Goal: Transaction & Acquisition: Book appointment/travel/reservation

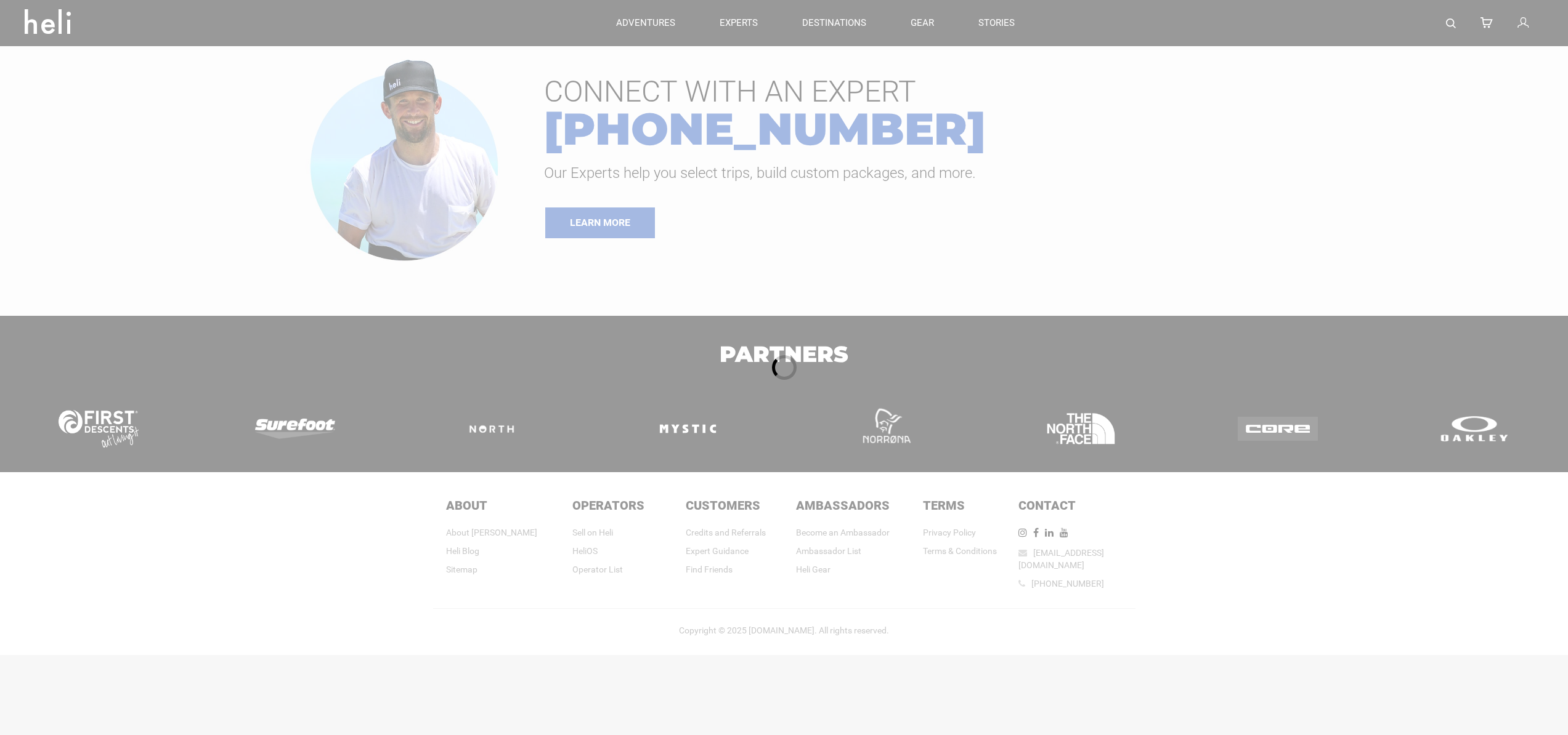
type input "Heli Skiing"
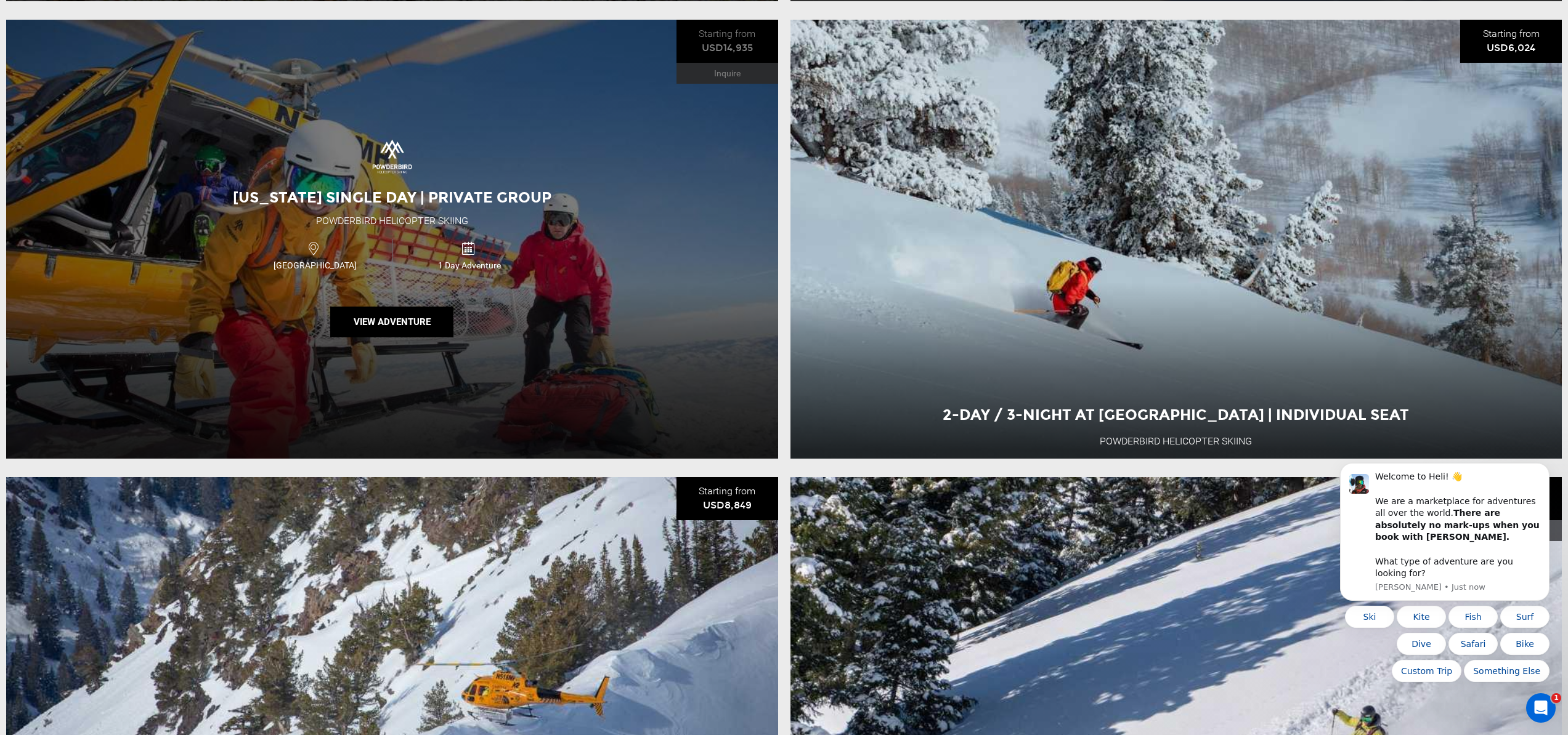
scroll to position [2481, 0]
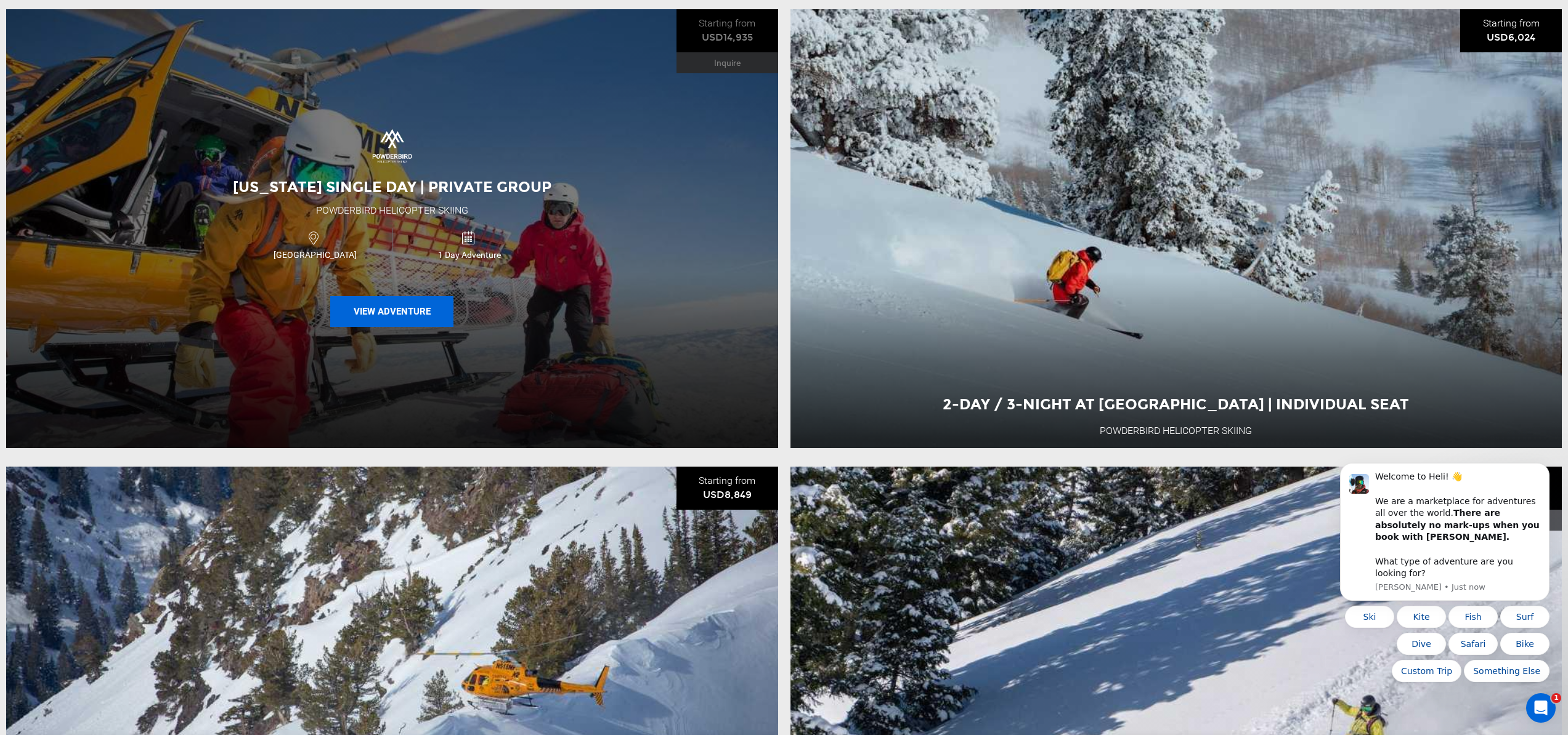
click at [380, 305] on button "View Adventure" at bounding box center [391, 311] width 123 height 31
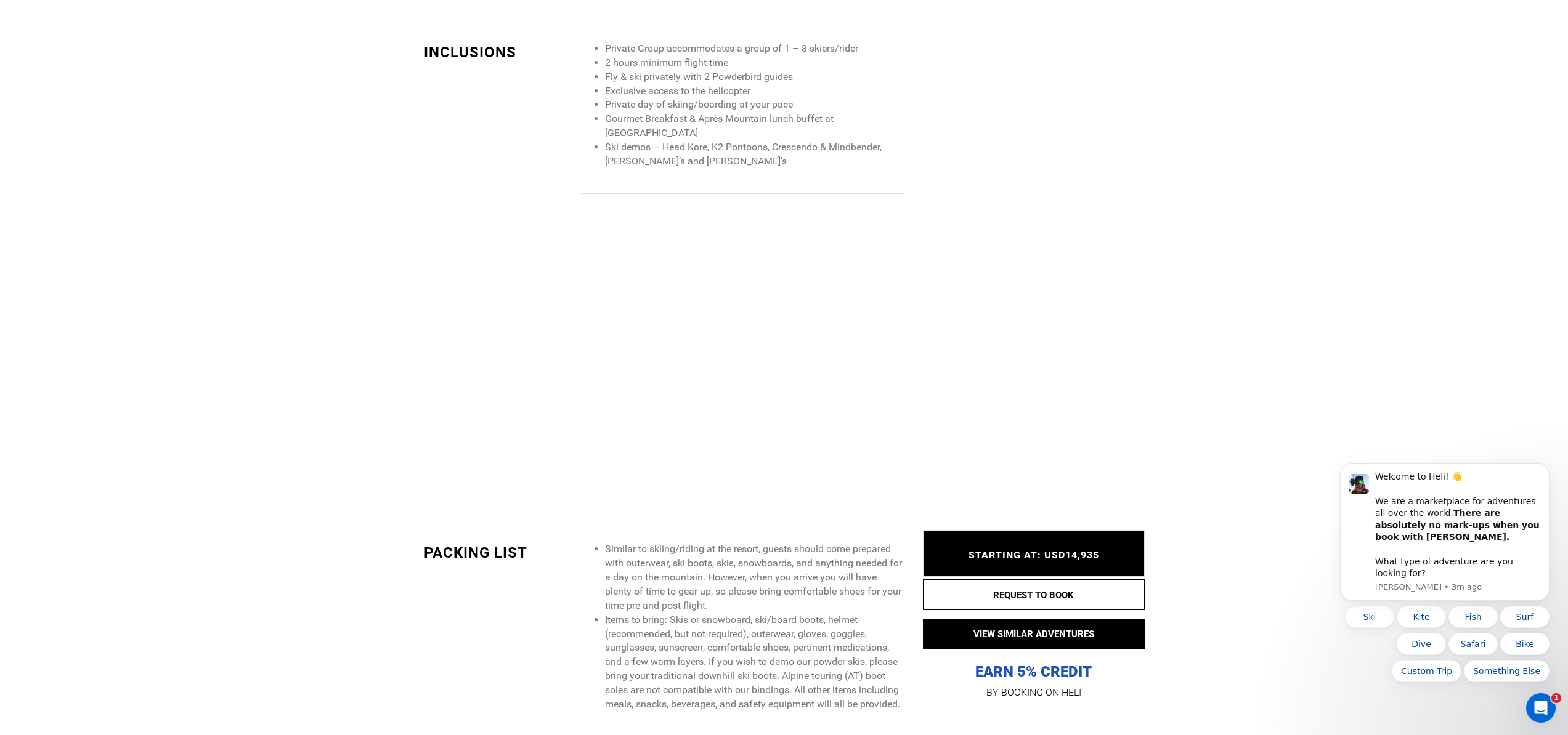
scroll to position [1479, 0]
drag, startPoint x: 70, startPoint y: 336, endPoint x: 333, endPoint y: 327, distance: 263.2
click at [109, 330] on div "Activities Ability Inclusions Packing List Lodging Amenities Location Itinerary…" at bounding box center [784, 717] width 1568 height 3427
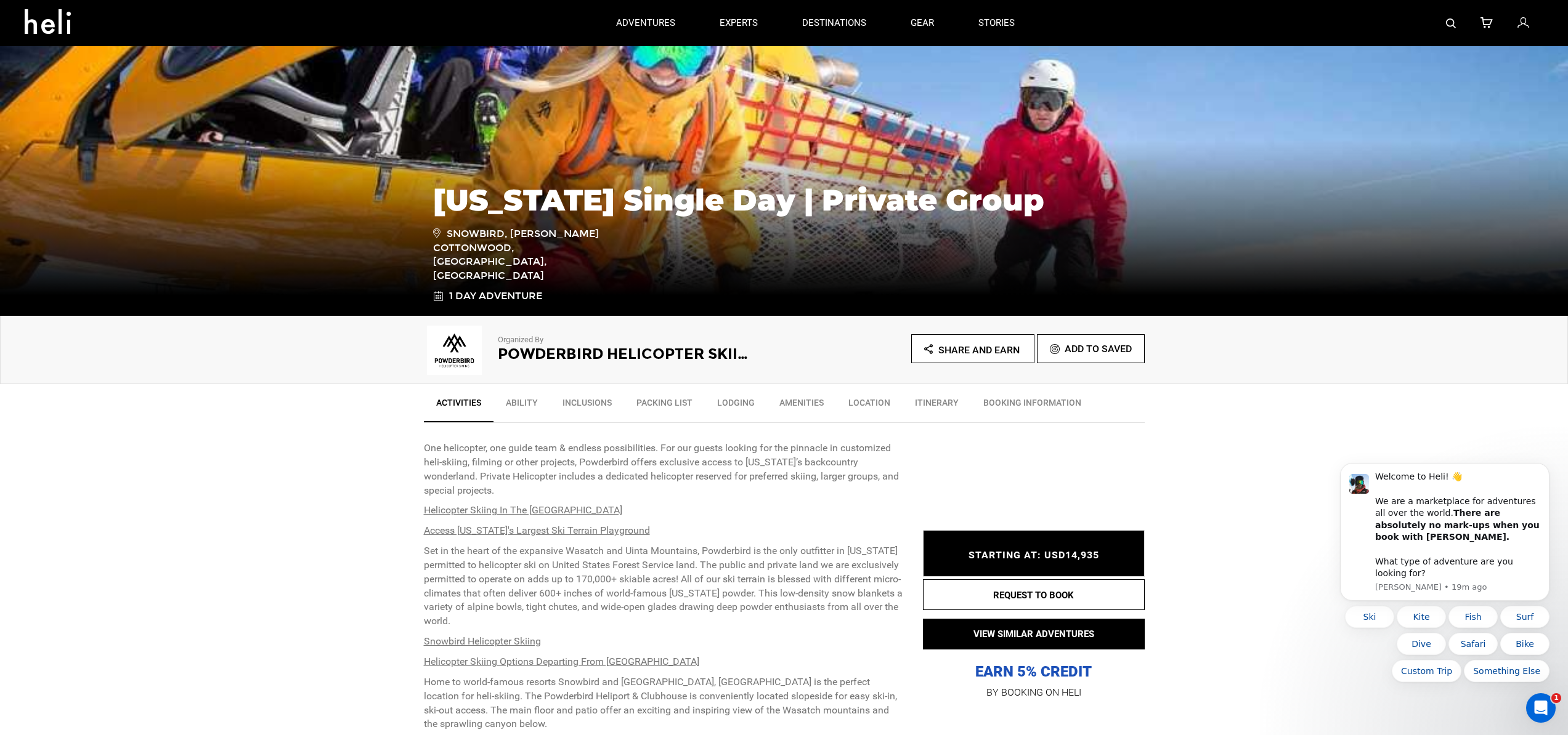
scroll to position [100, 0]
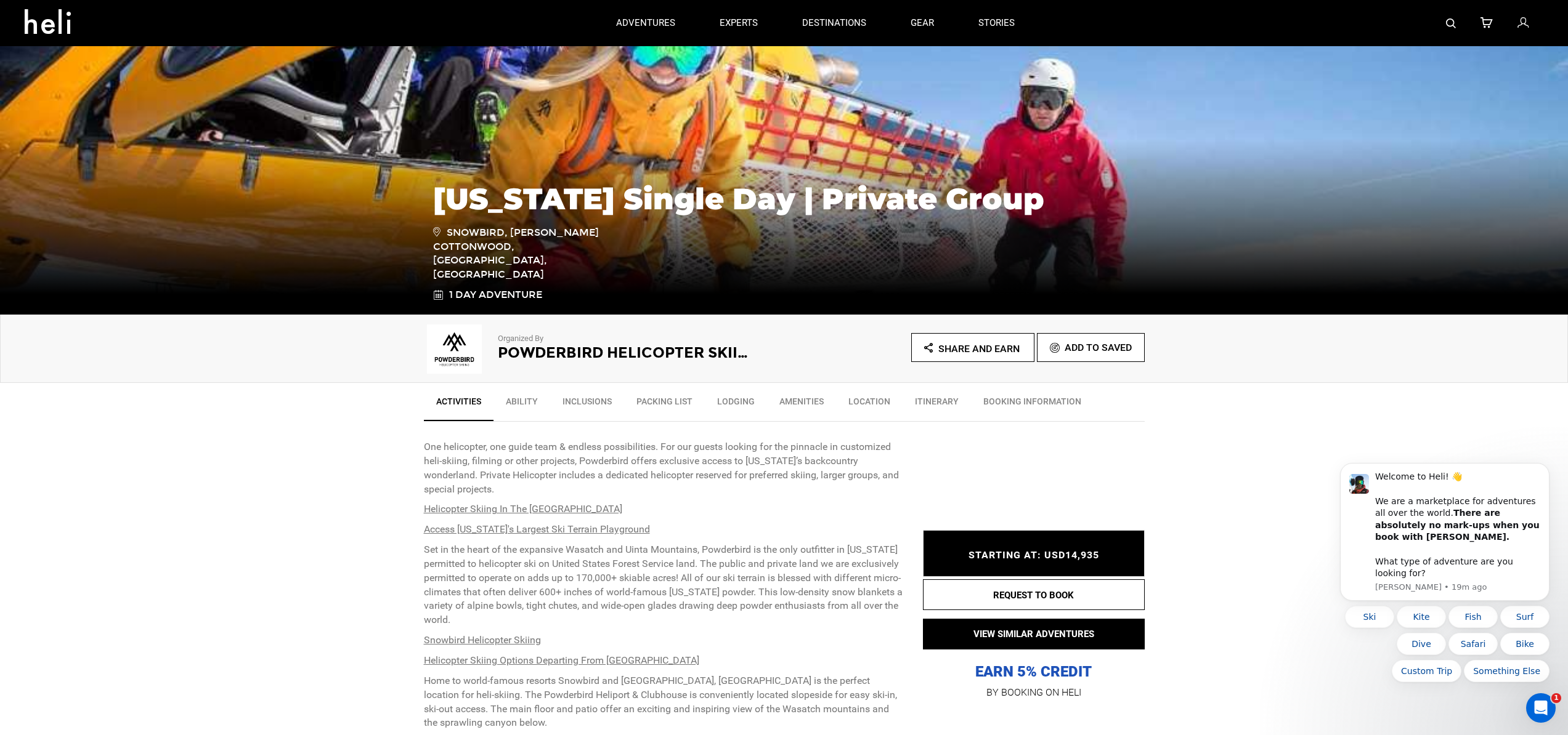
click at [518, 399] on link "Ability" at bounding box center [522, 404] width 57 height 31
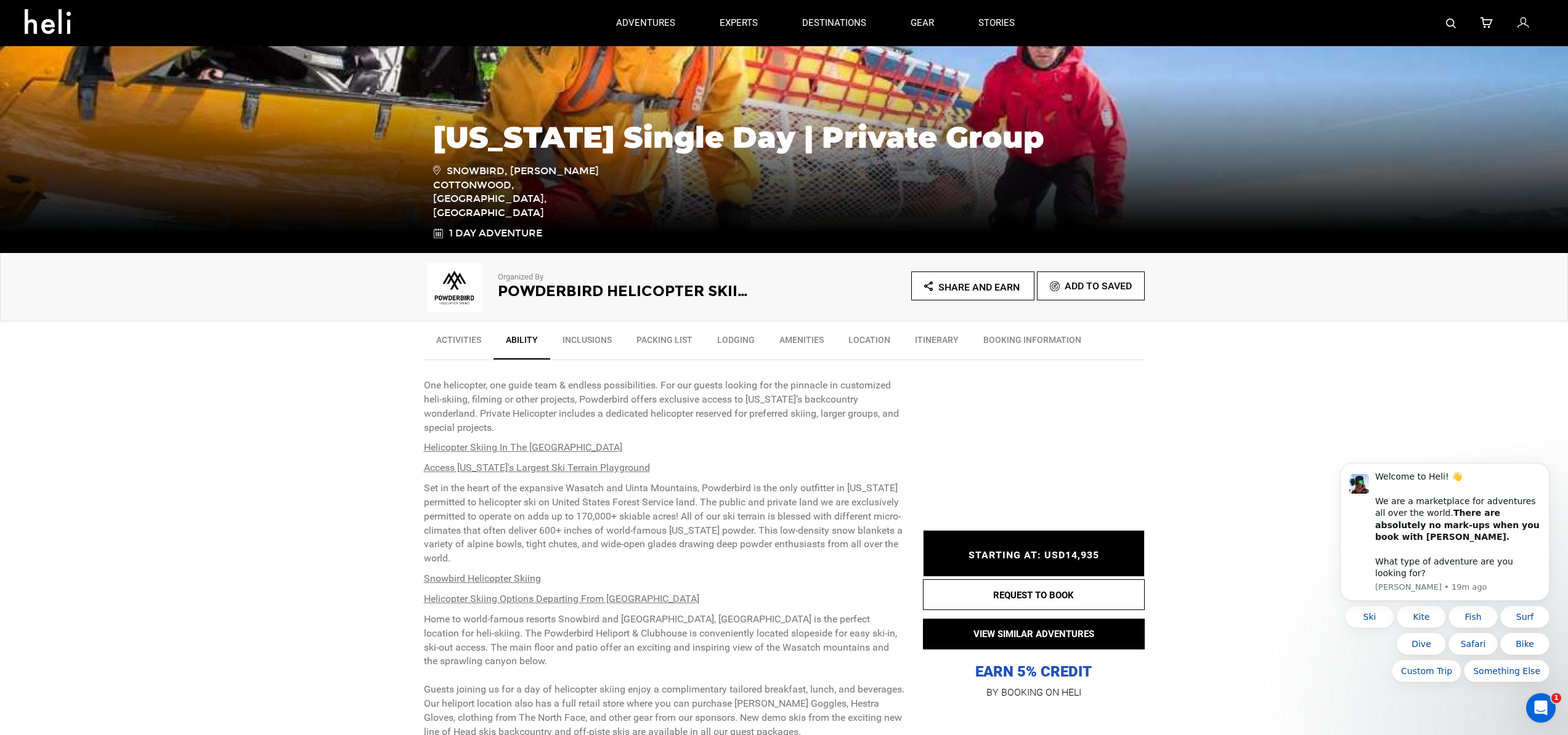
scroll to position [157, 0]
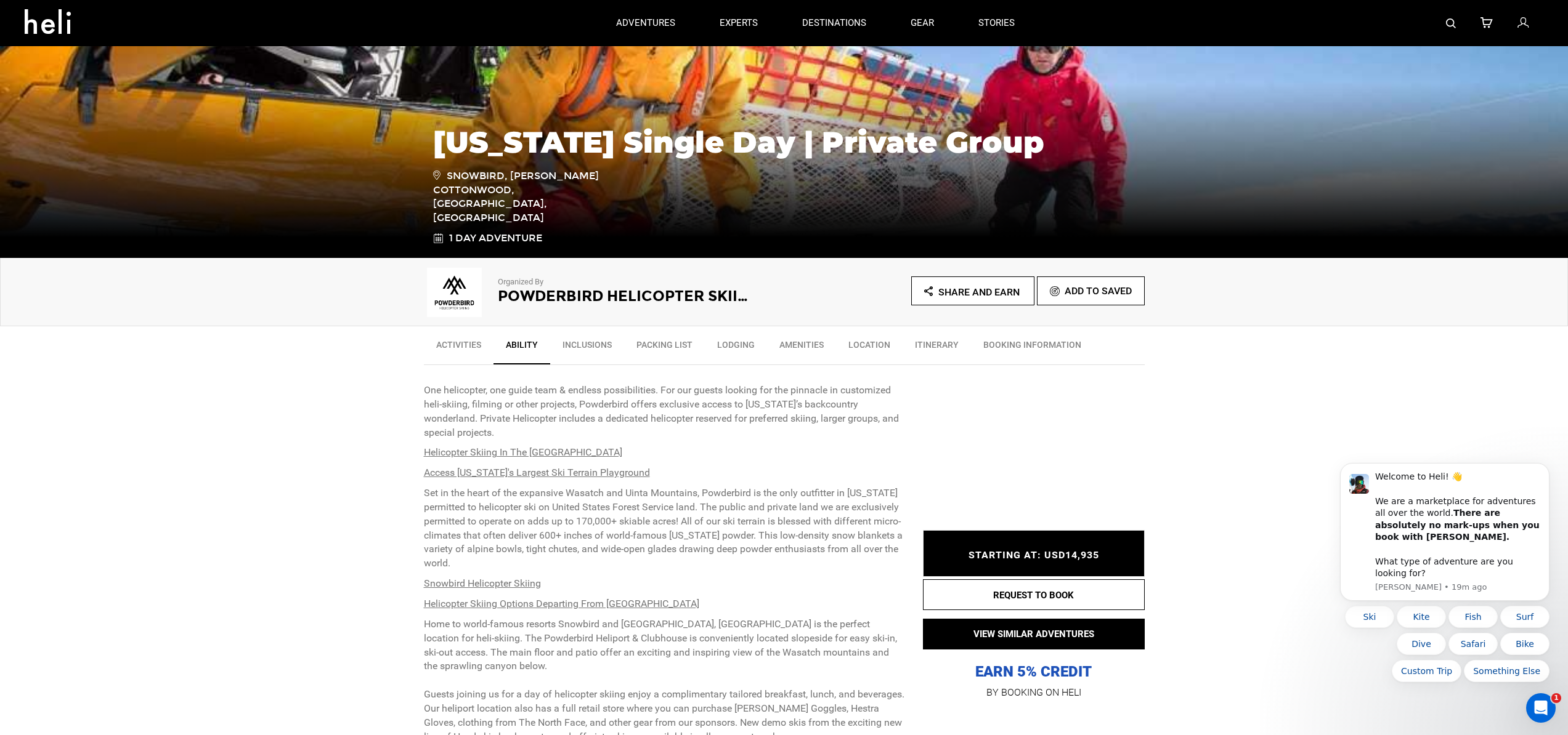
click at [575, 344] on link "Inclusions" at bounding box center [587, 347] width 74 height 31
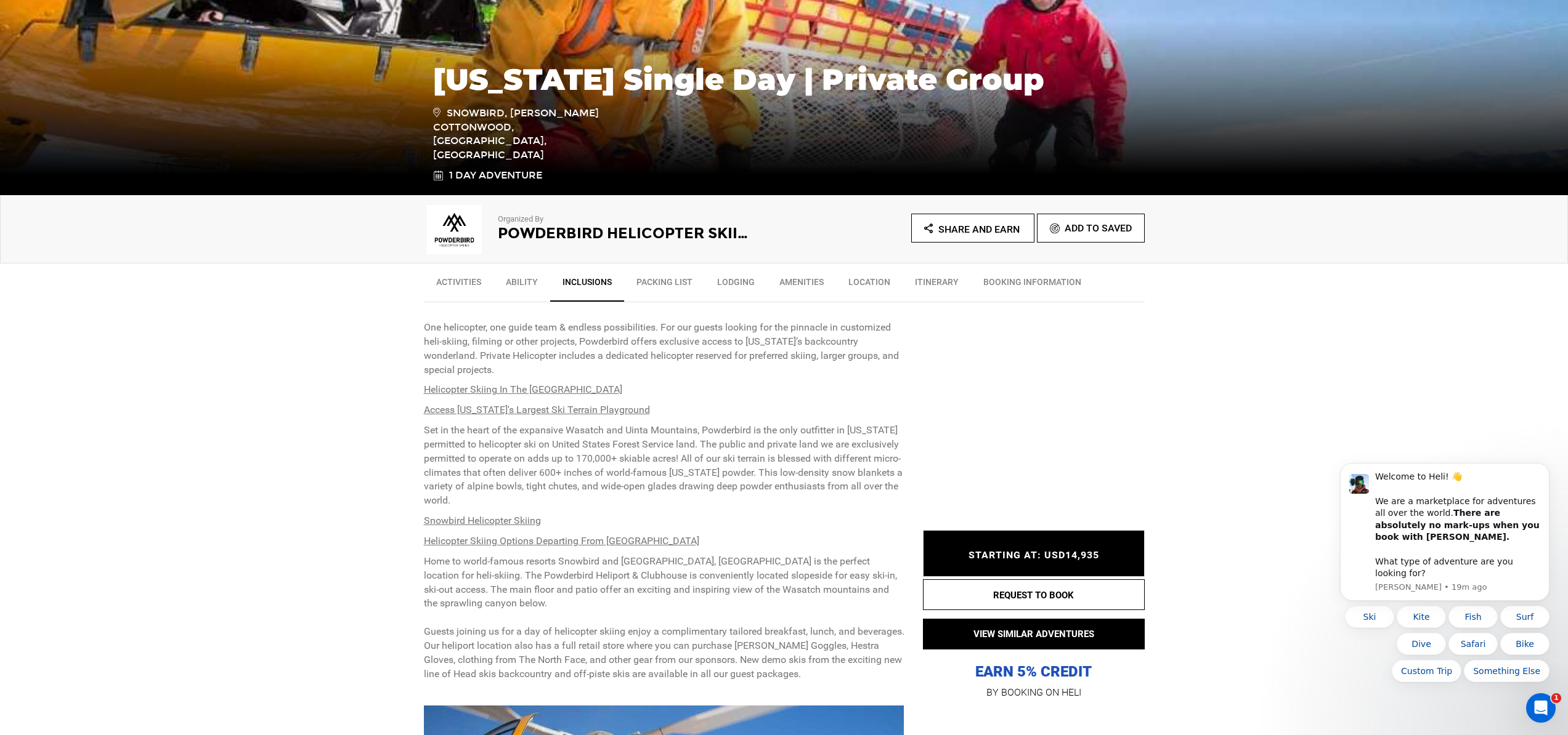
scroll to position [237, 0]
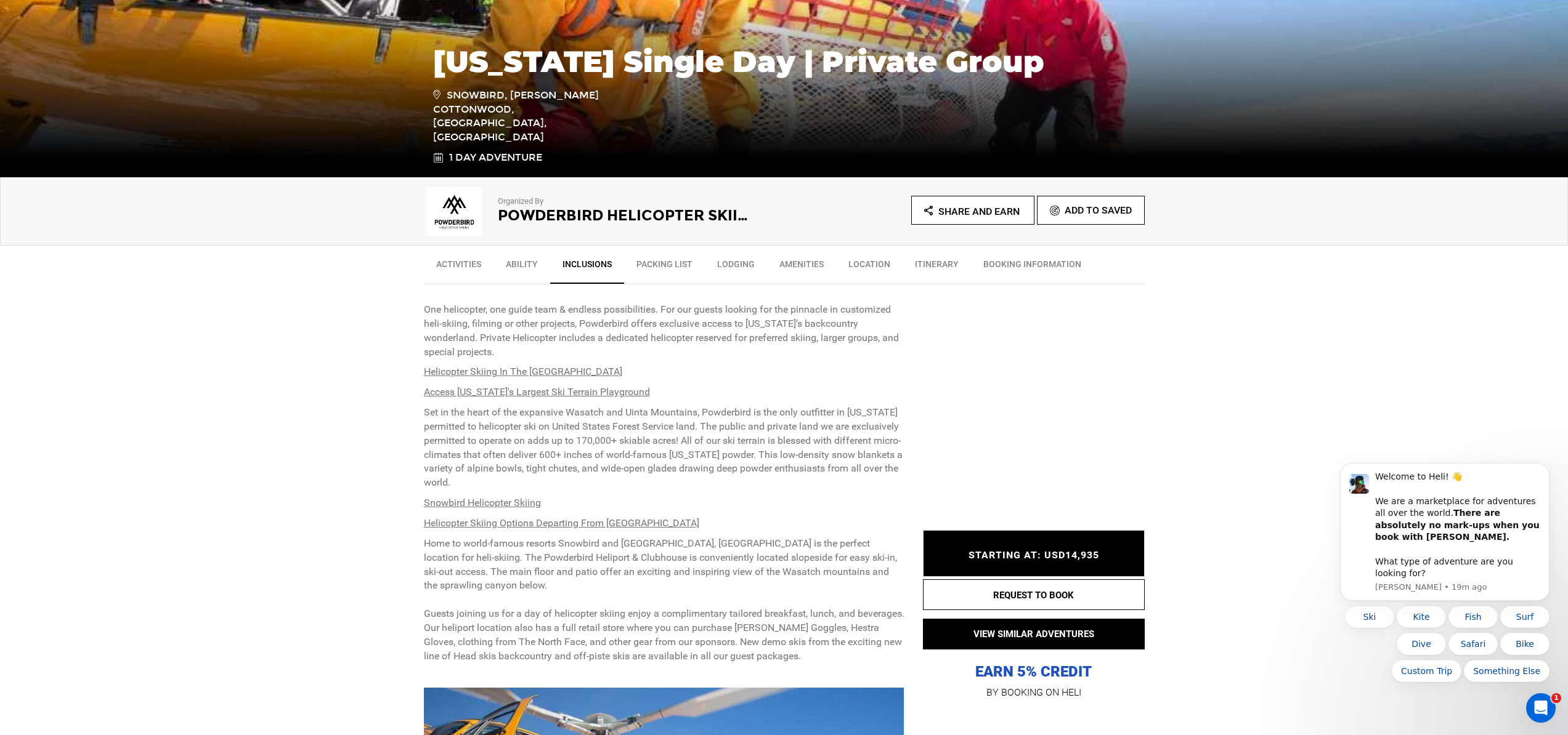
click at [728, 265] on link "Lodging" at bounding box center [736, 267] width 62 height 31
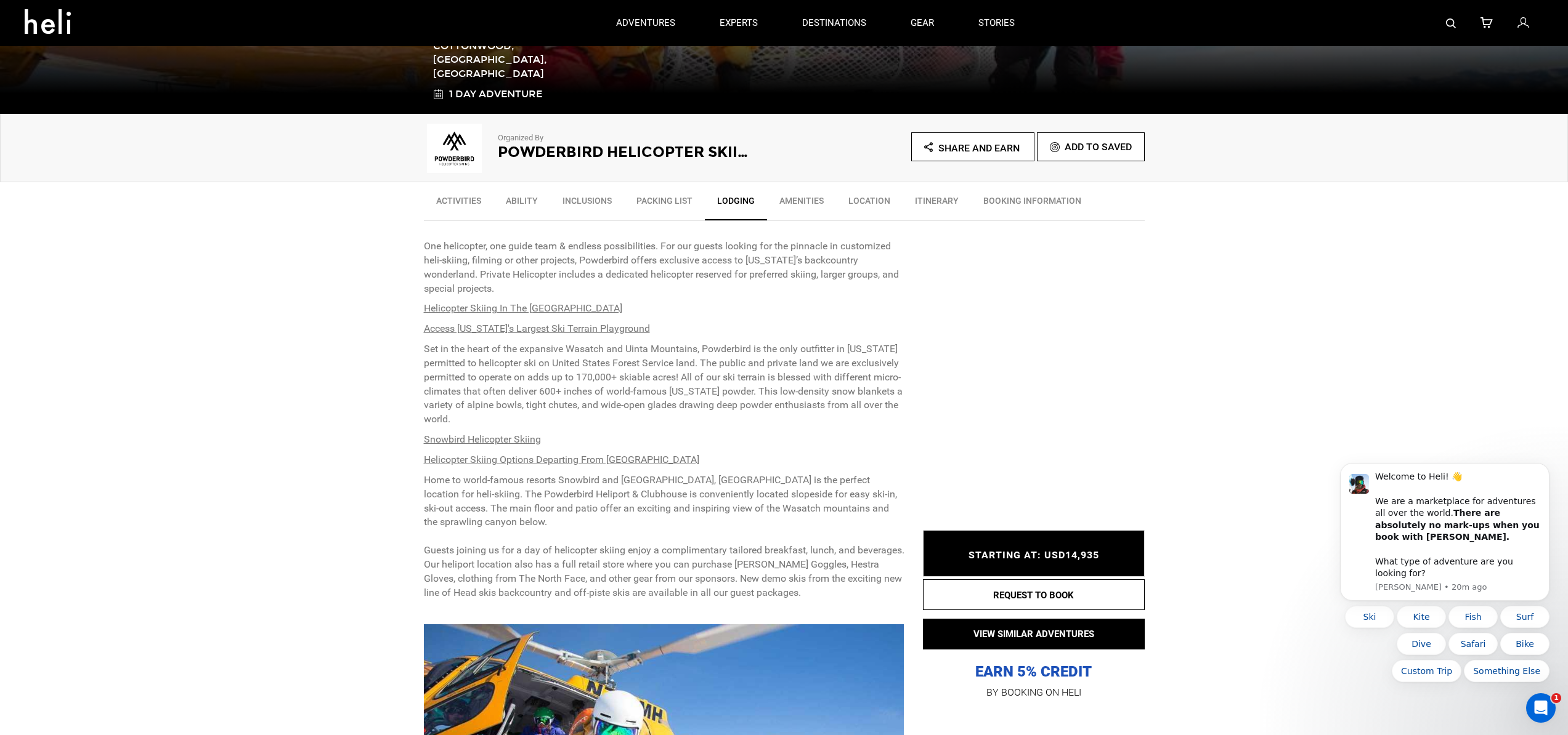
scroll to position [253, 0]
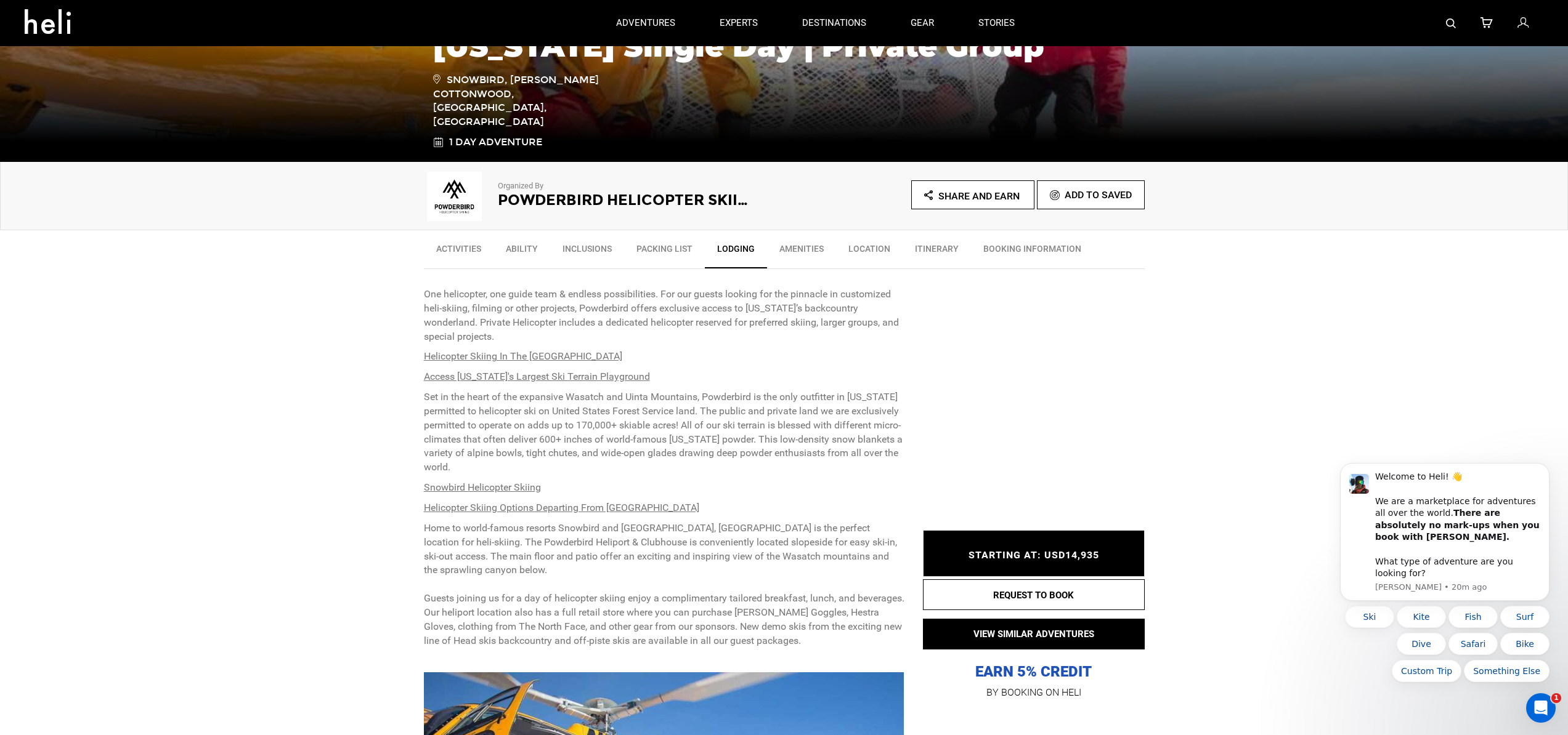
click at [440, 142] on icon at bounding box center [438, 142] width 10 height 14
click at [489, 145] on span "1 Day Adventure" at bounding box center [495, 142] width 93 height 14
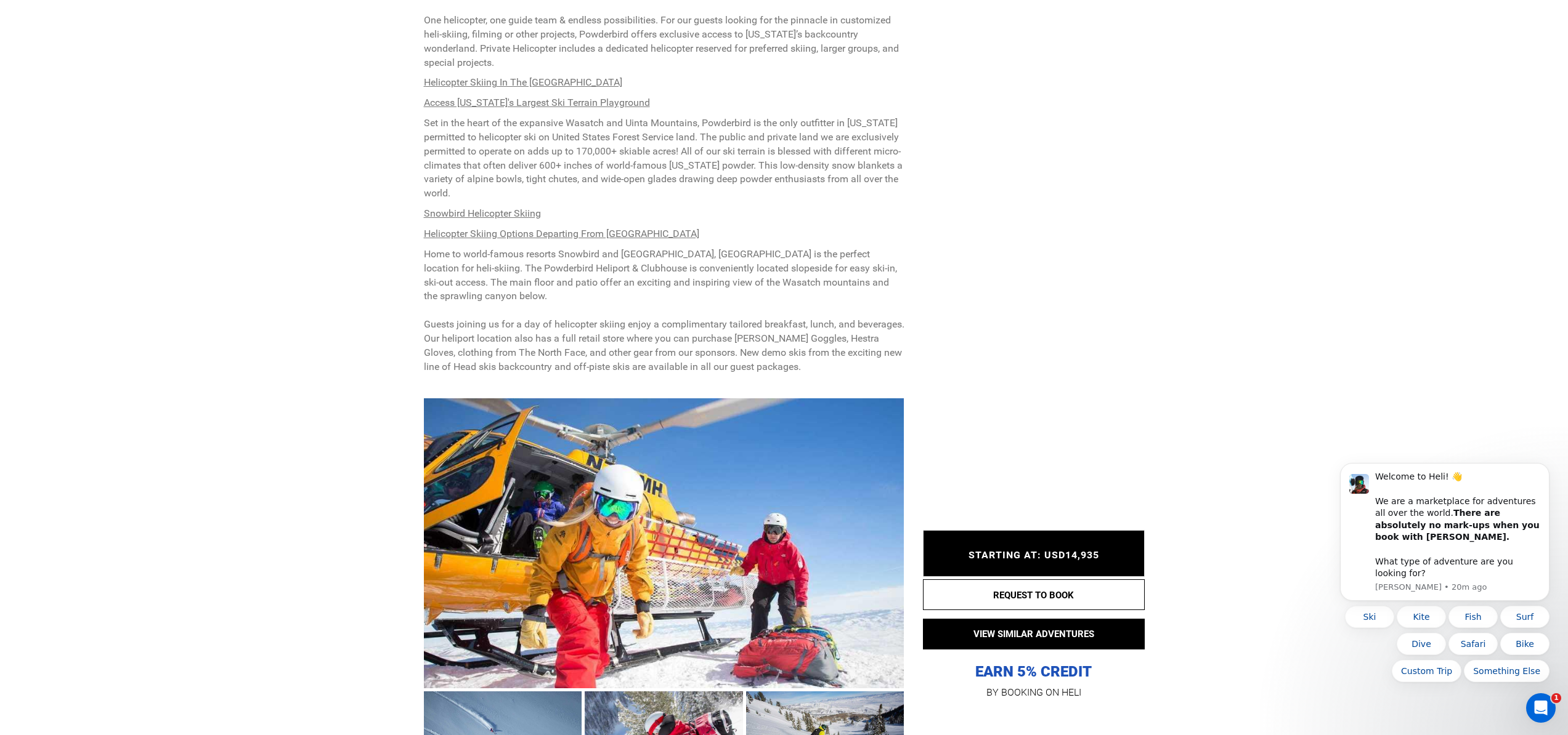
scroll to position [530, 0]
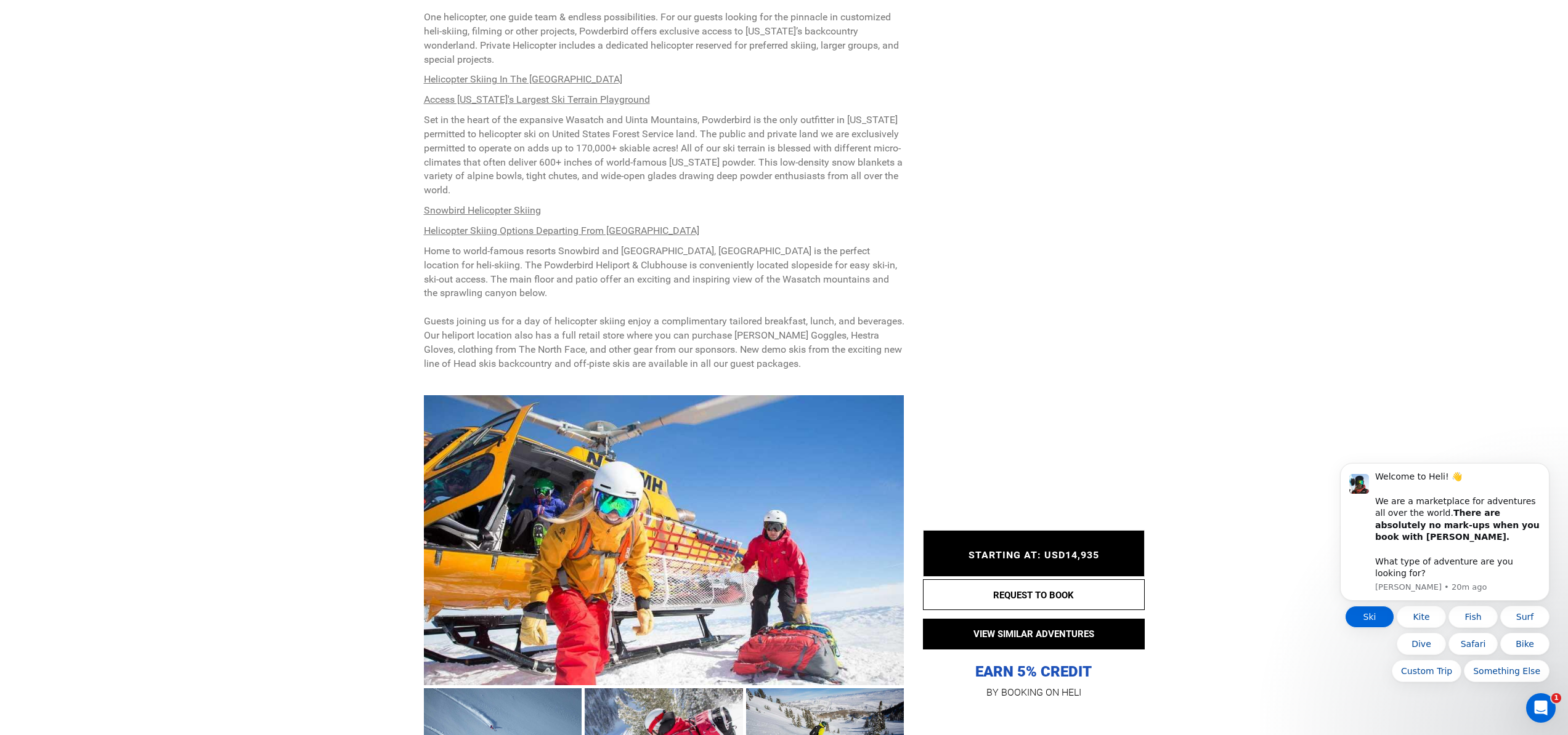
click at [1369, 614] on button "Ski" at bounding box center [1369, 617] width 49 height 22
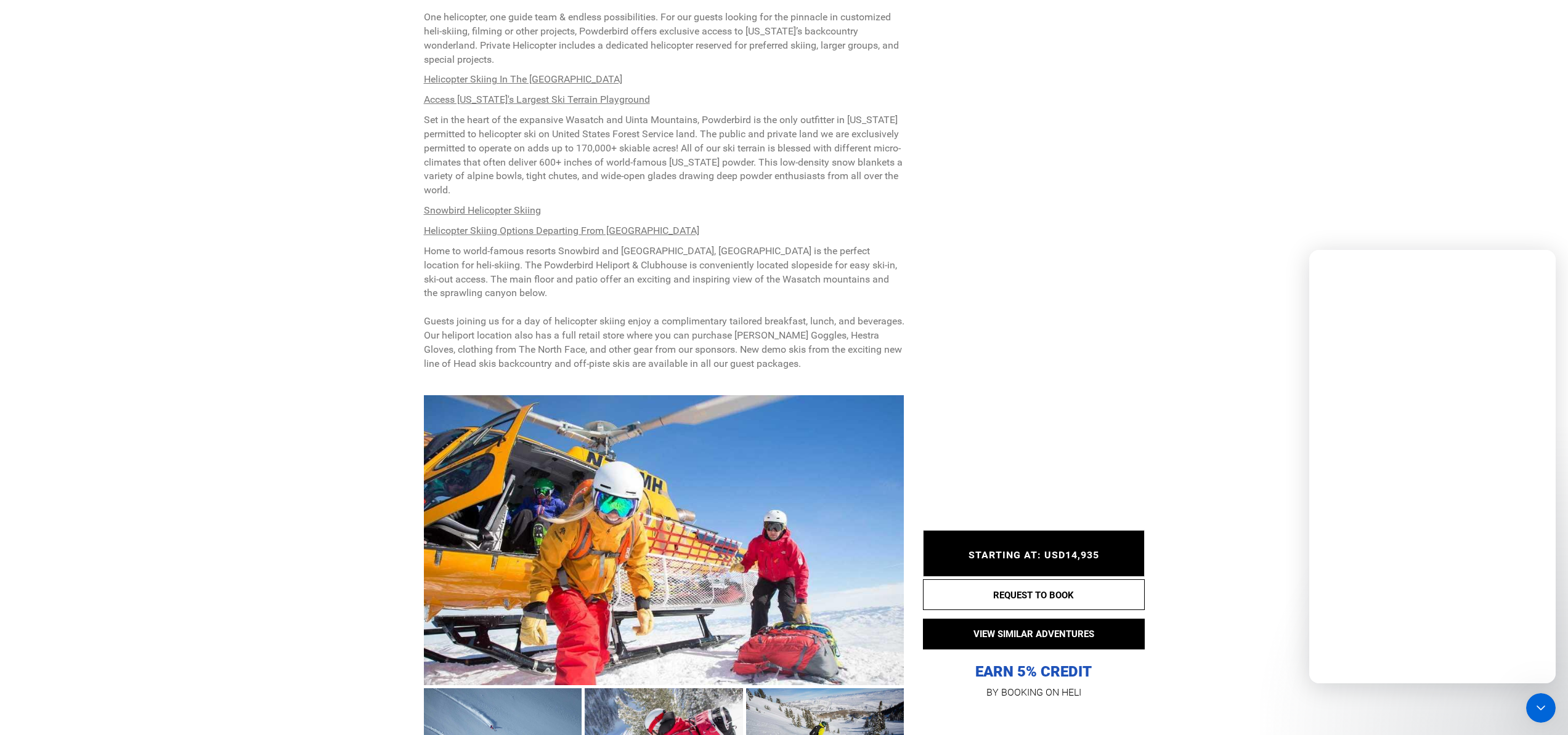
scroll to position [0, 0]
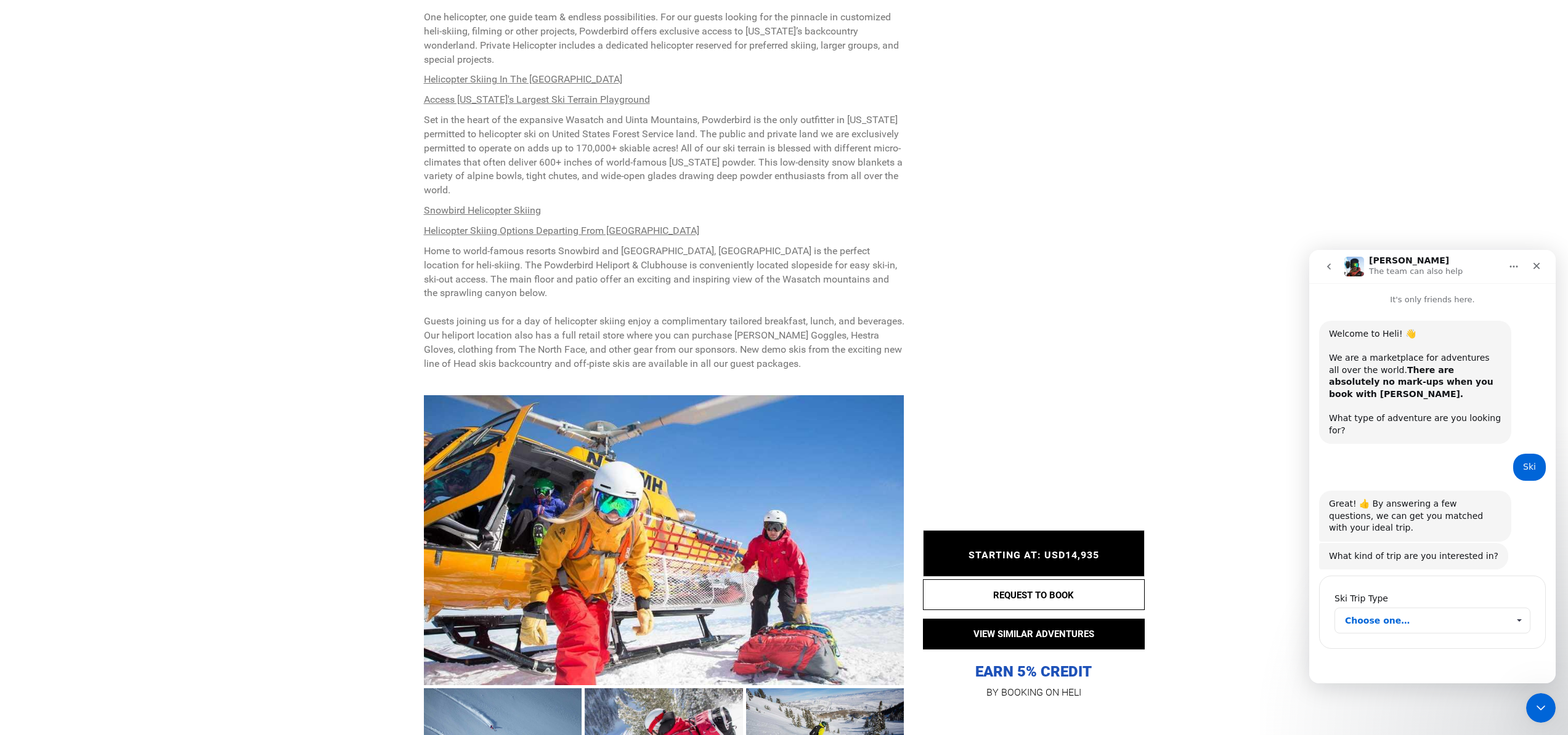
click at [1520, 609] on span "Choose one…" at bounding box center [1519, 620] width 22 height 24
click at [1457, 623] on div "heliskiing" at bounding box center [1432, 626] width 196 height 20
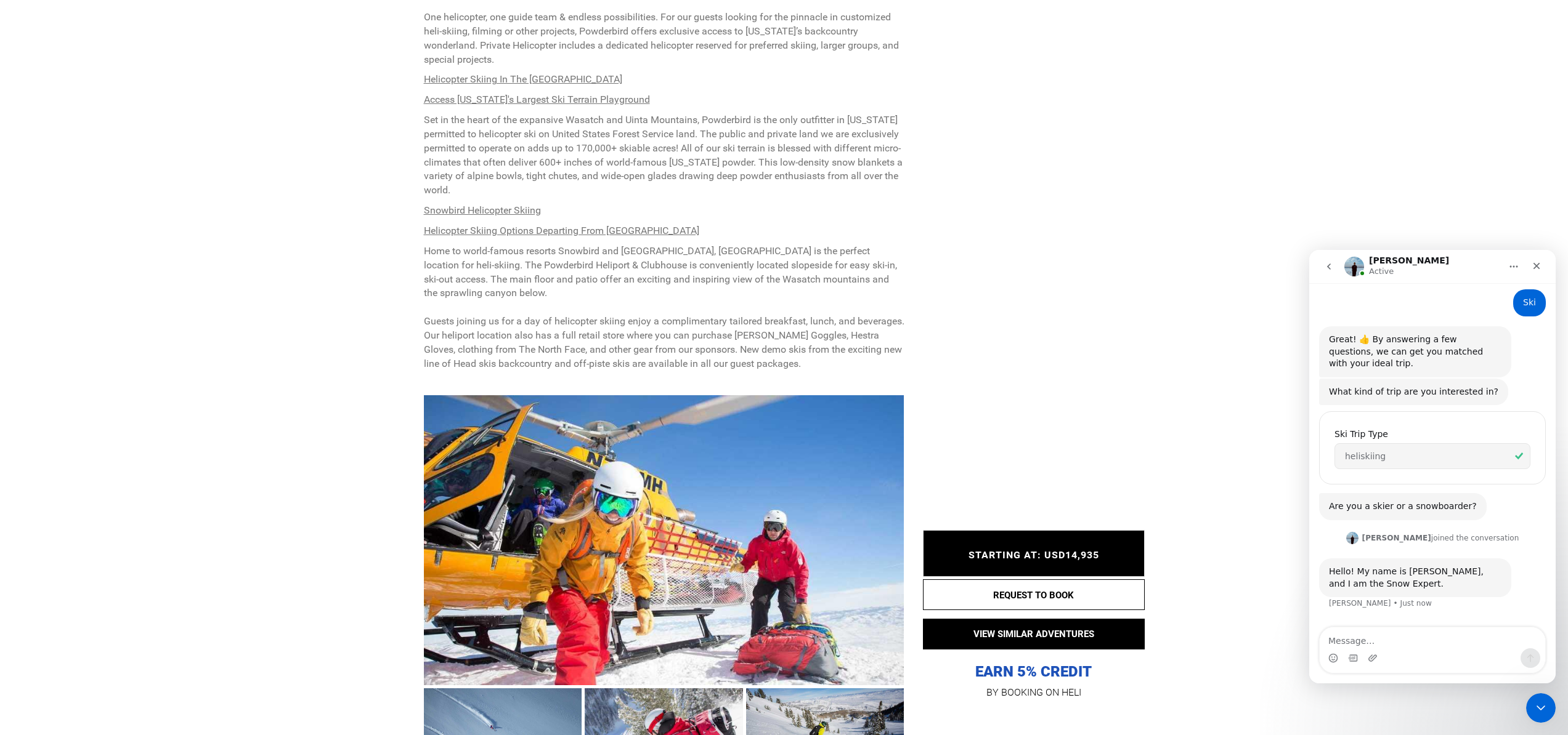
scroll to position [183, 0]
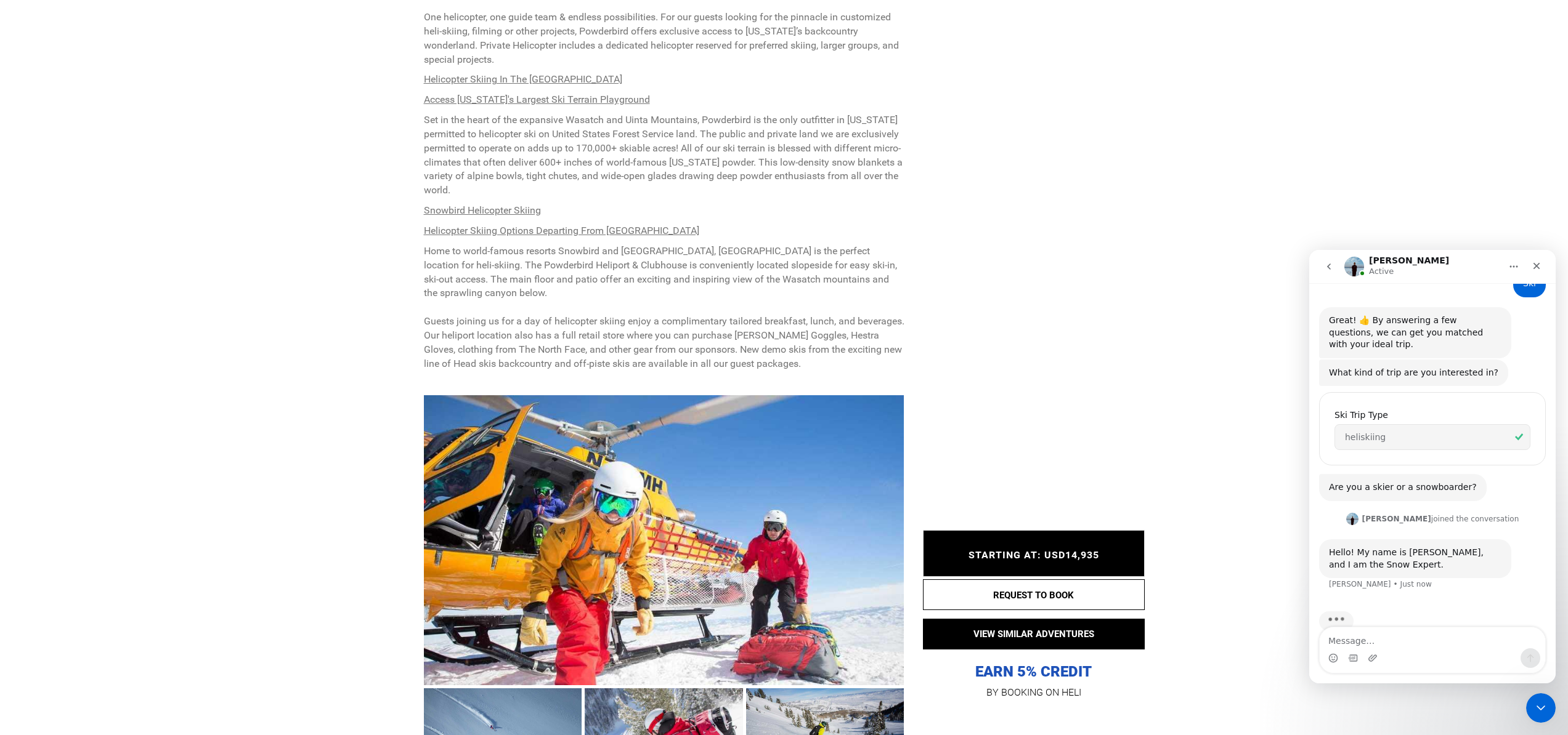
click at [1392, 645] on textarea "Message…" at bounding box center [1432, 638] width 225 height 21
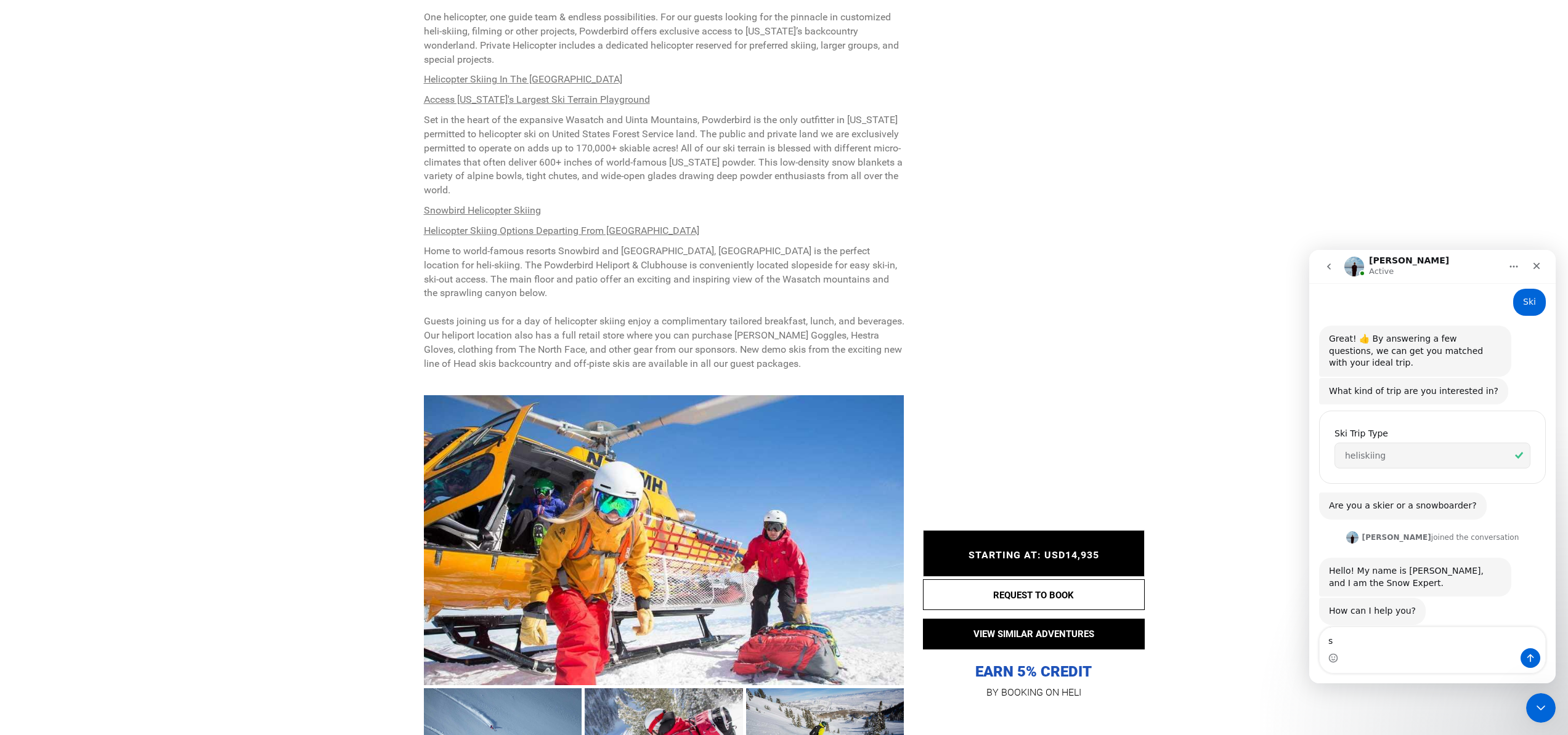
scroll to position [164, 0]
type textarea "skier"
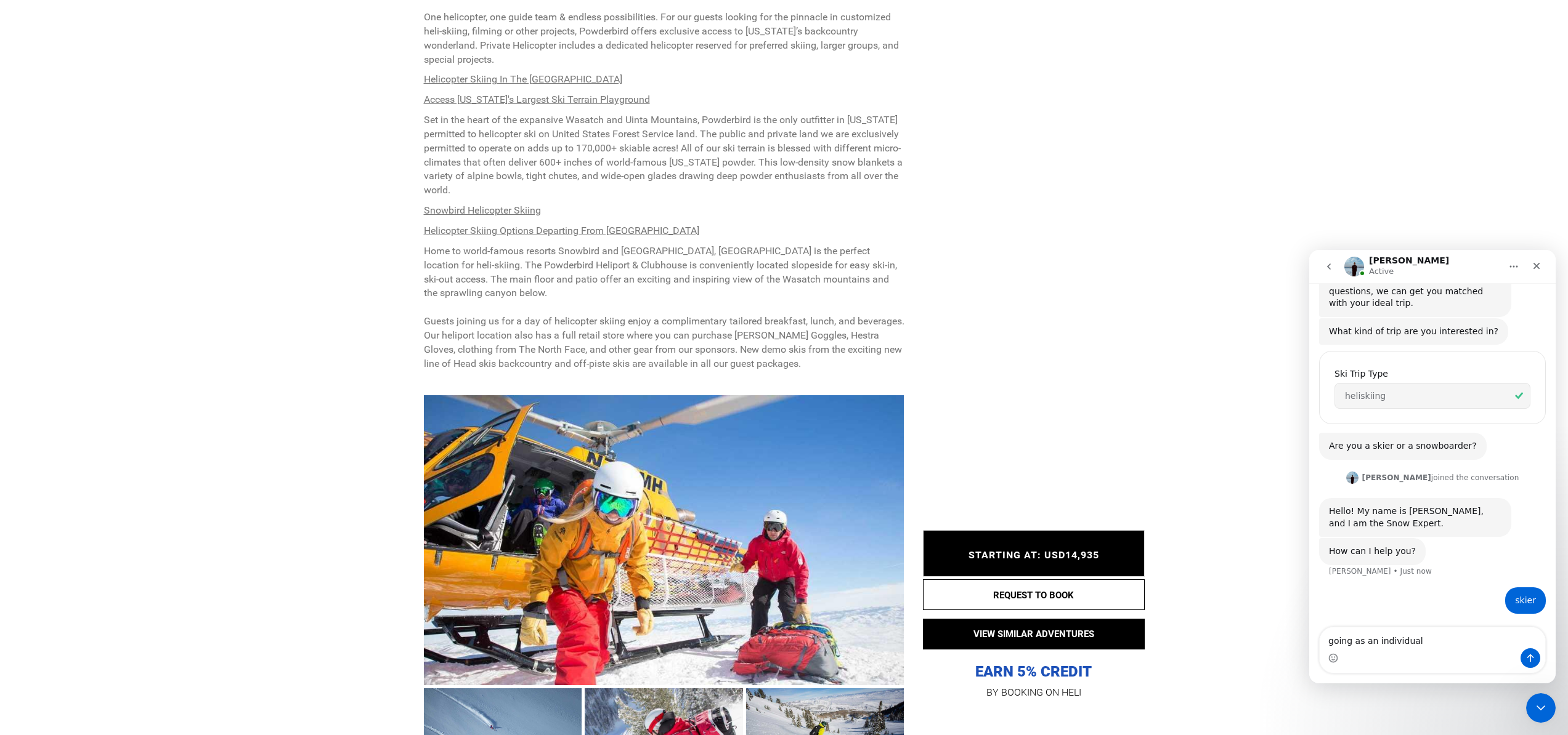
scroll to position [201, 0]
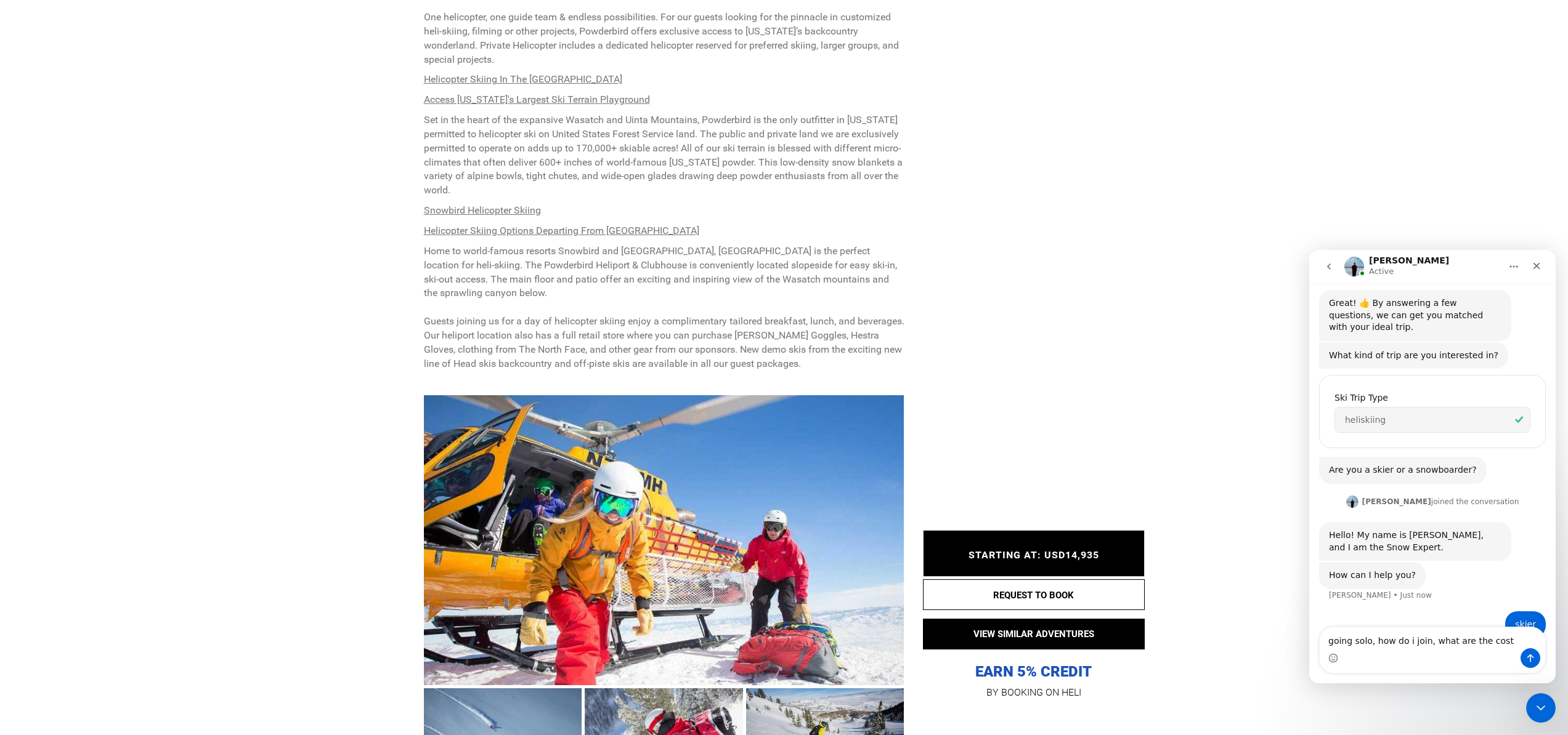
type textarea "going solo, how do i join, what are the costs"
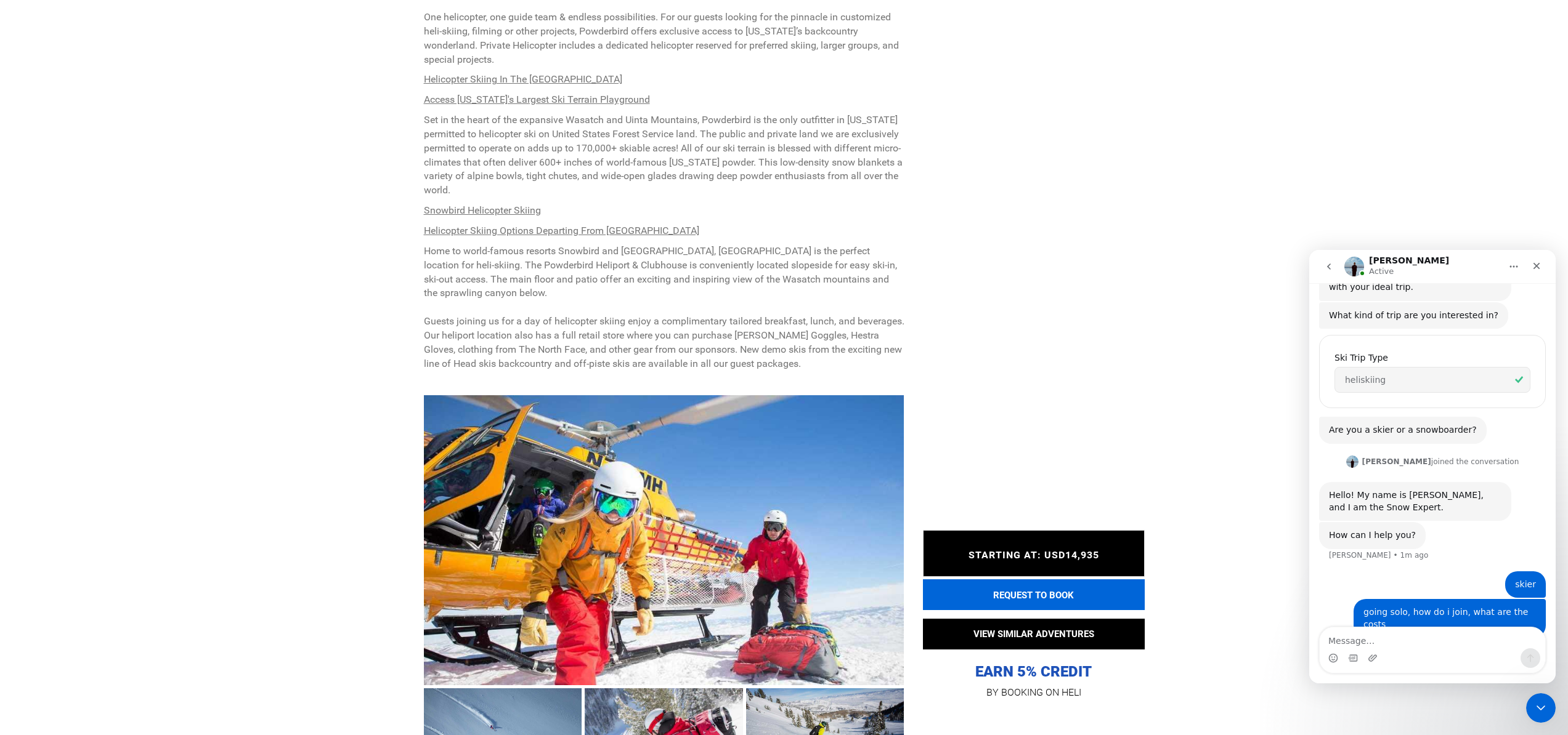
click at [1024, 590] on button "REQUEST TO BOOK" at bounding box center [1034, 594] width 222 height 31
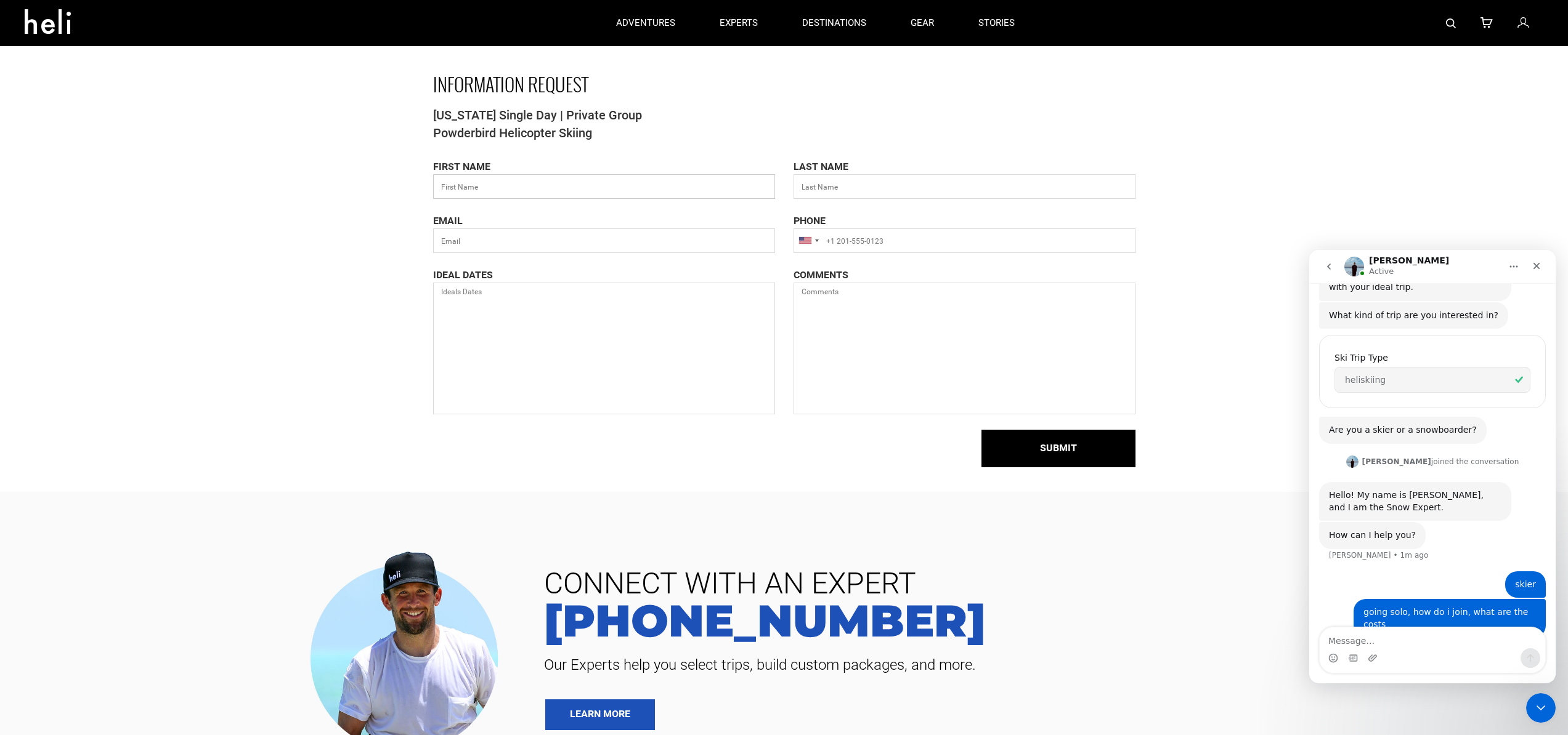
click at [501, 188] on input "text" at bounding box center [604, 186] width 342 height 24
type input "Richard"
type input "Swanson"
type input "swnsnrck@gmail.com"
type input "15037995382"
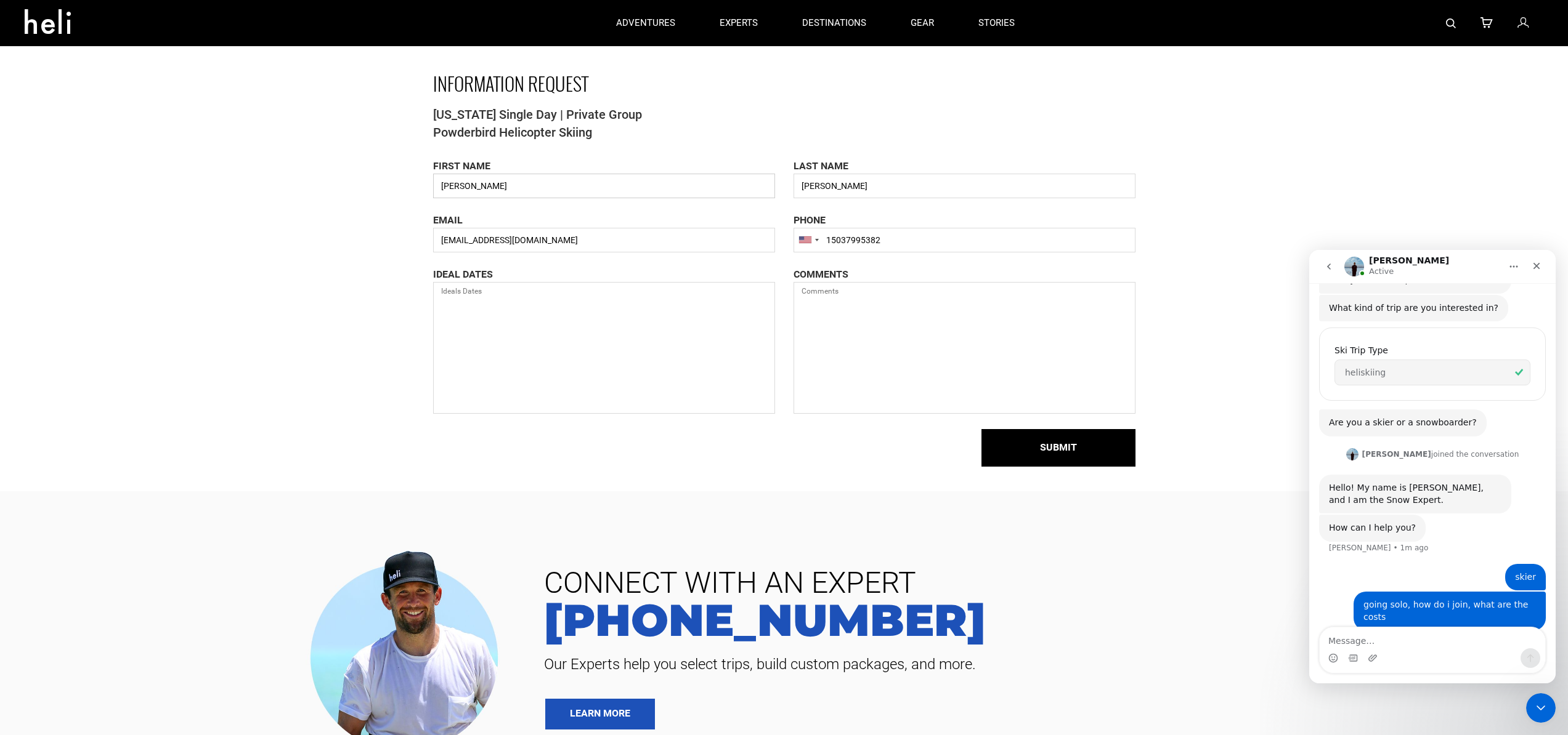
scroll to position [288, 0]
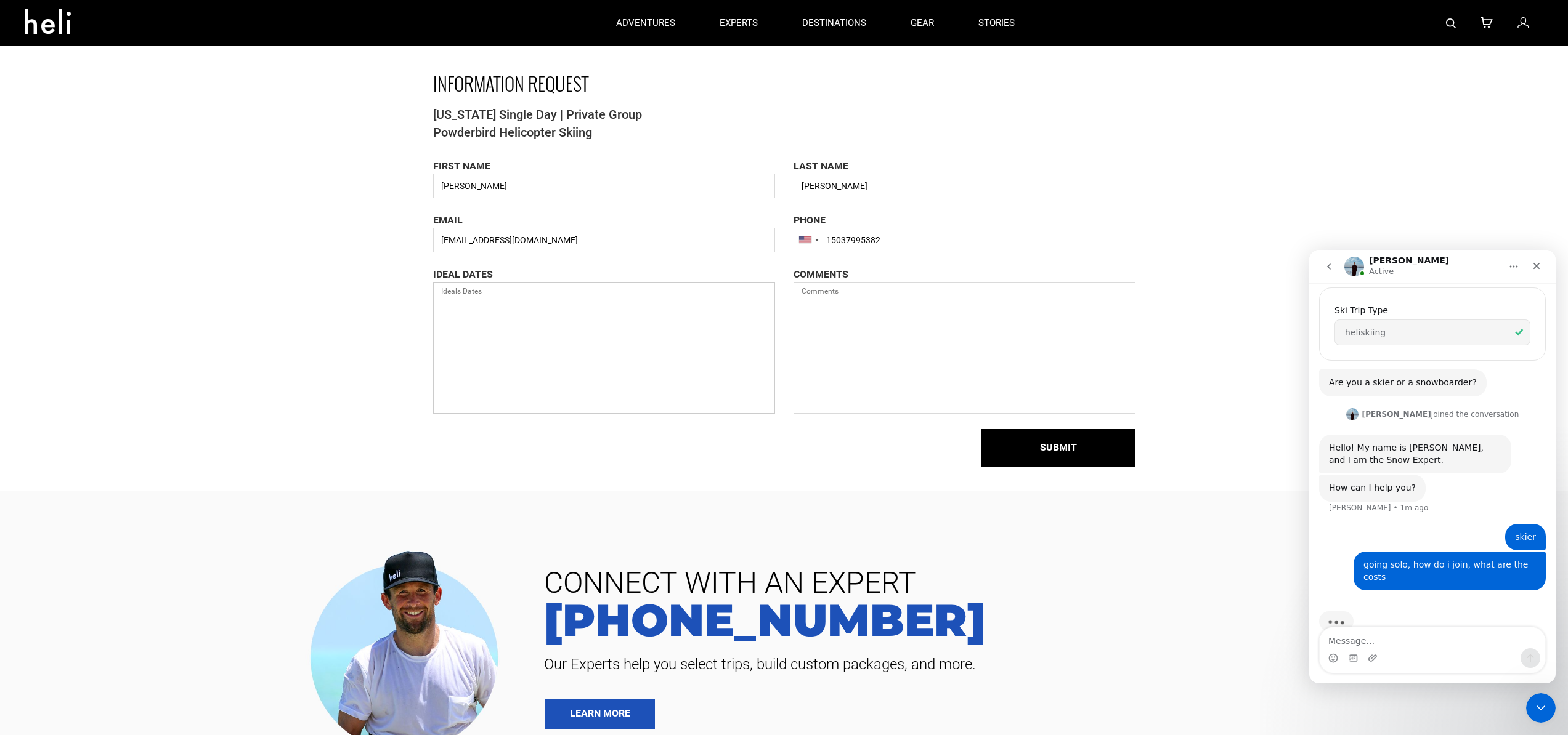
click at [524, 306] on textarea at bounding box center [604, 347] width 342 height 131
type textarea "March 2026"
click at [863, 306] on textarea at bounding box center [964, 347] width 342 height 131
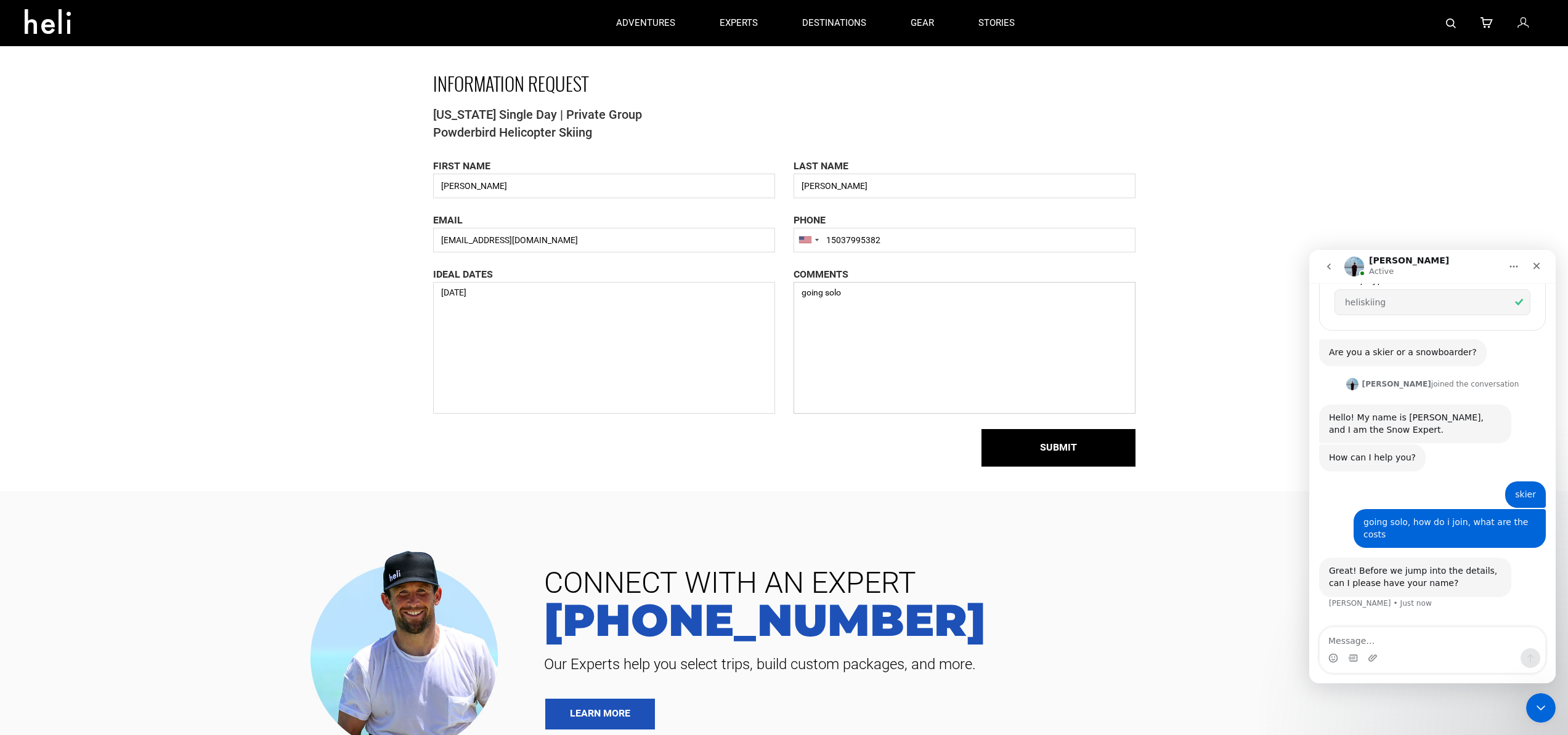
scroll to position [337, 0]
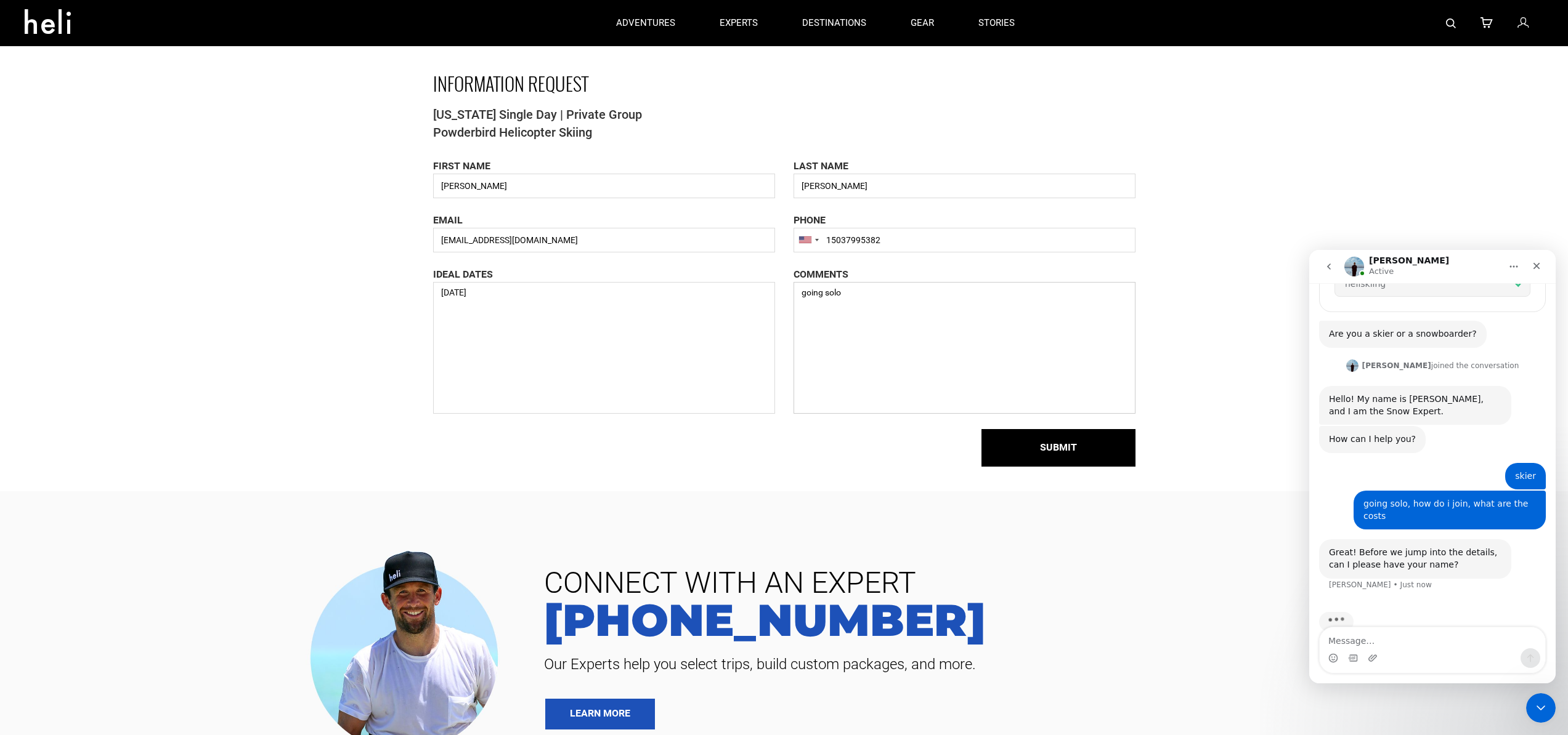
type textarea "going solo"
click at [1359, 636] on textarea "Message…" at bounding box center [1432, 638] width 225 height 21
type textarea "[PERSON_NAME]"
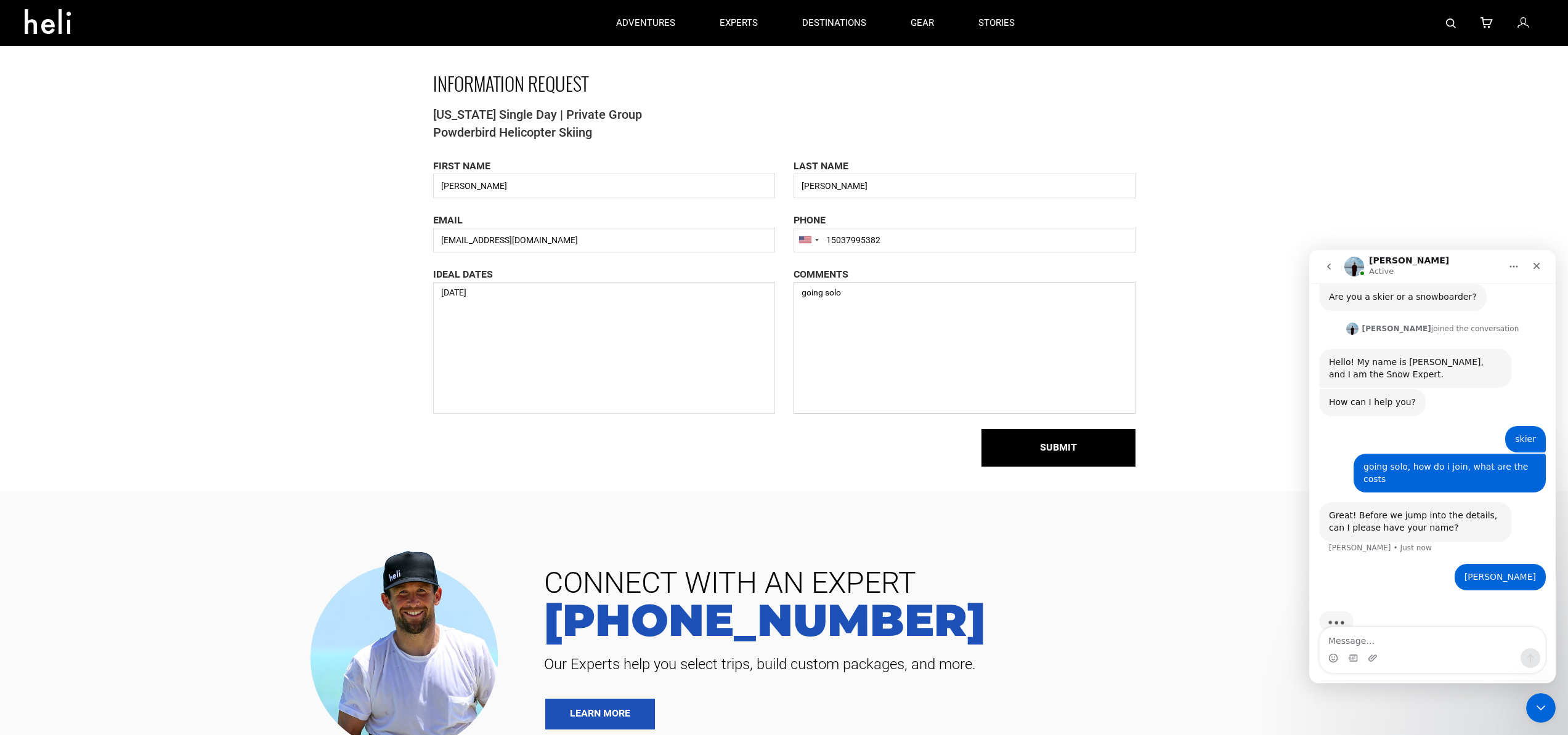
click at [859, 297] on textarea "going solo" at bounding box center [964, 347] width 342 height 131
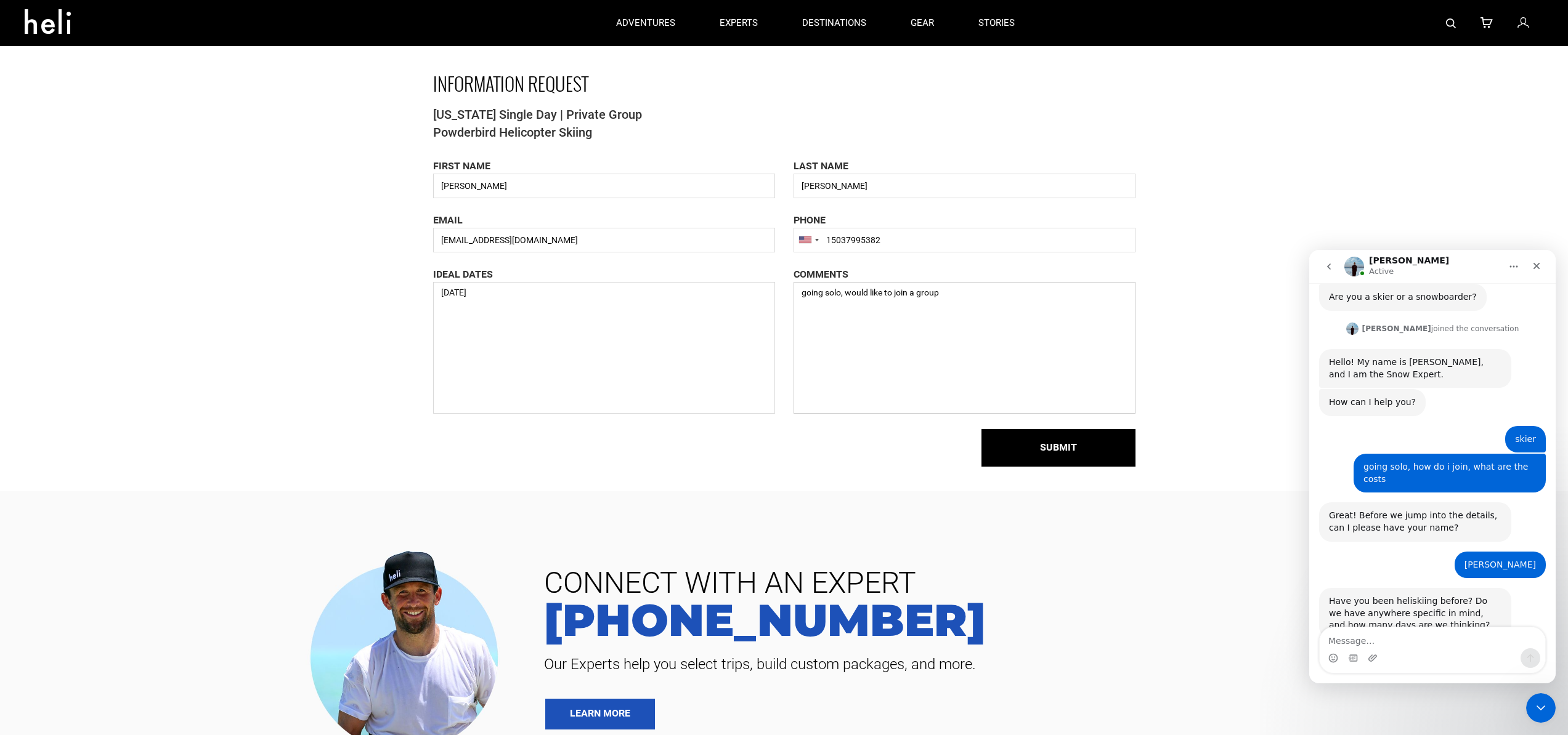
scroll to position [388, 0]
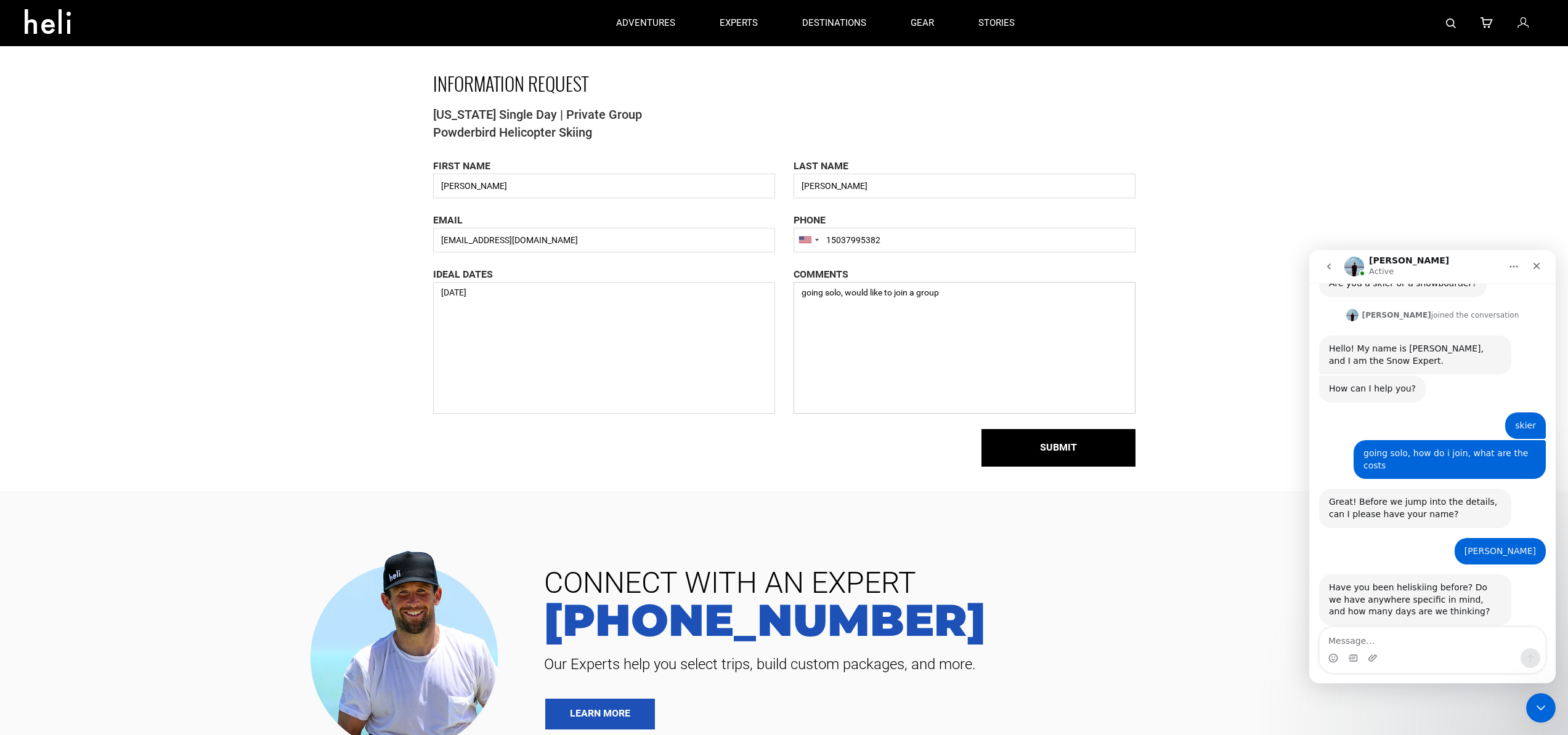
type textarea "going solo, would like to join a group"
click at [1411, 641] on textarea "Message…" at bounding box center [1432, 638] width 225 height 21
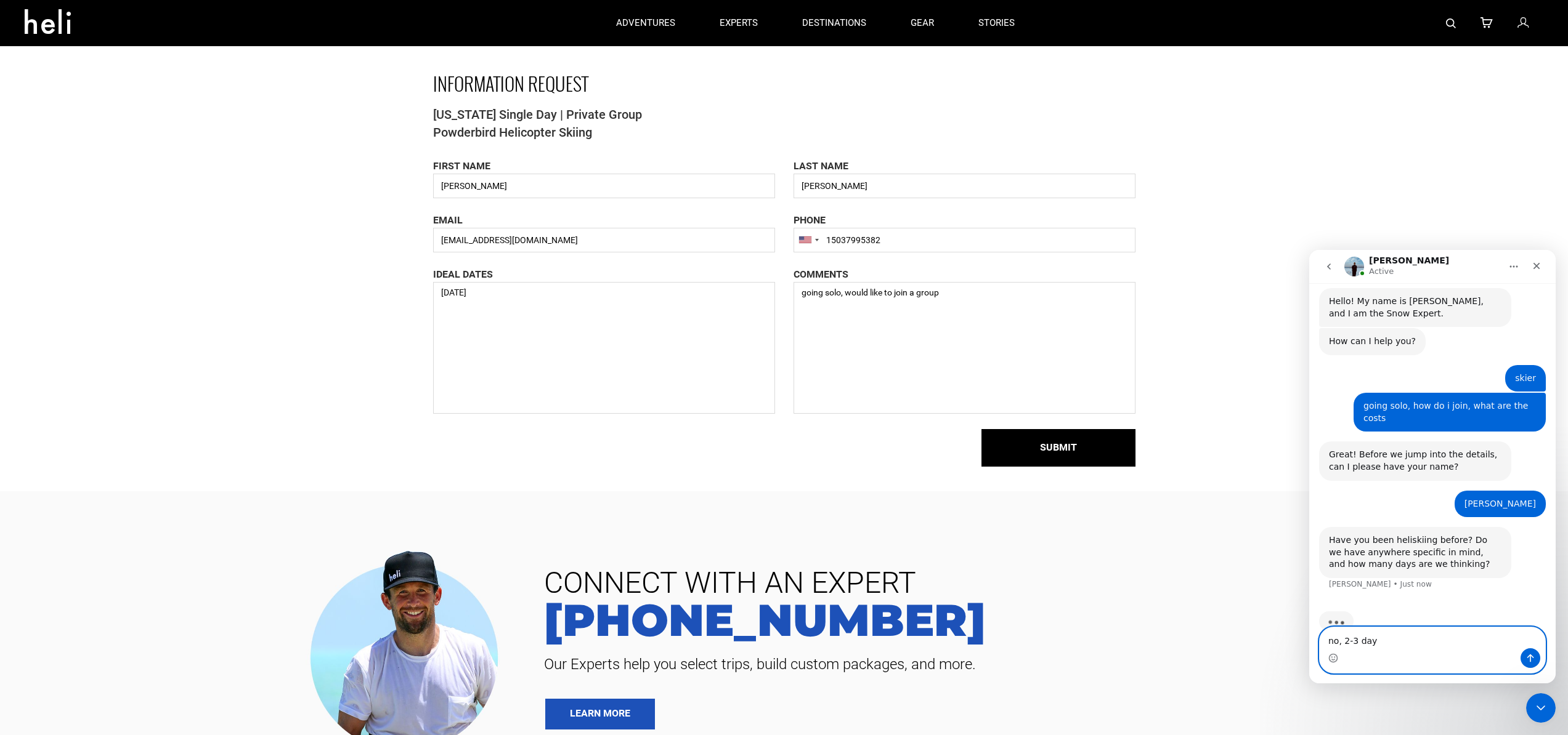
type textarea "no, 2-3 days"
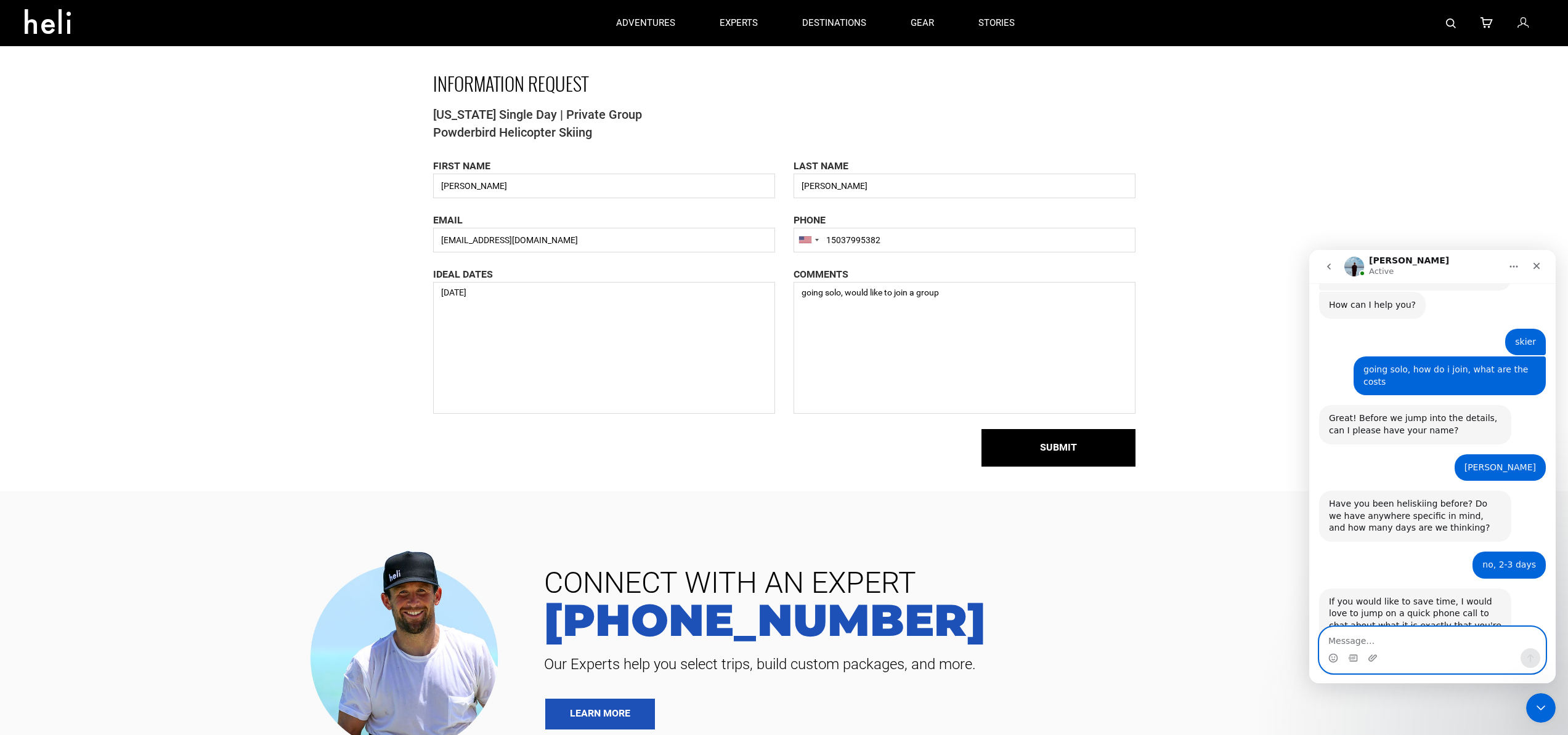
scroll to position [509, 0]
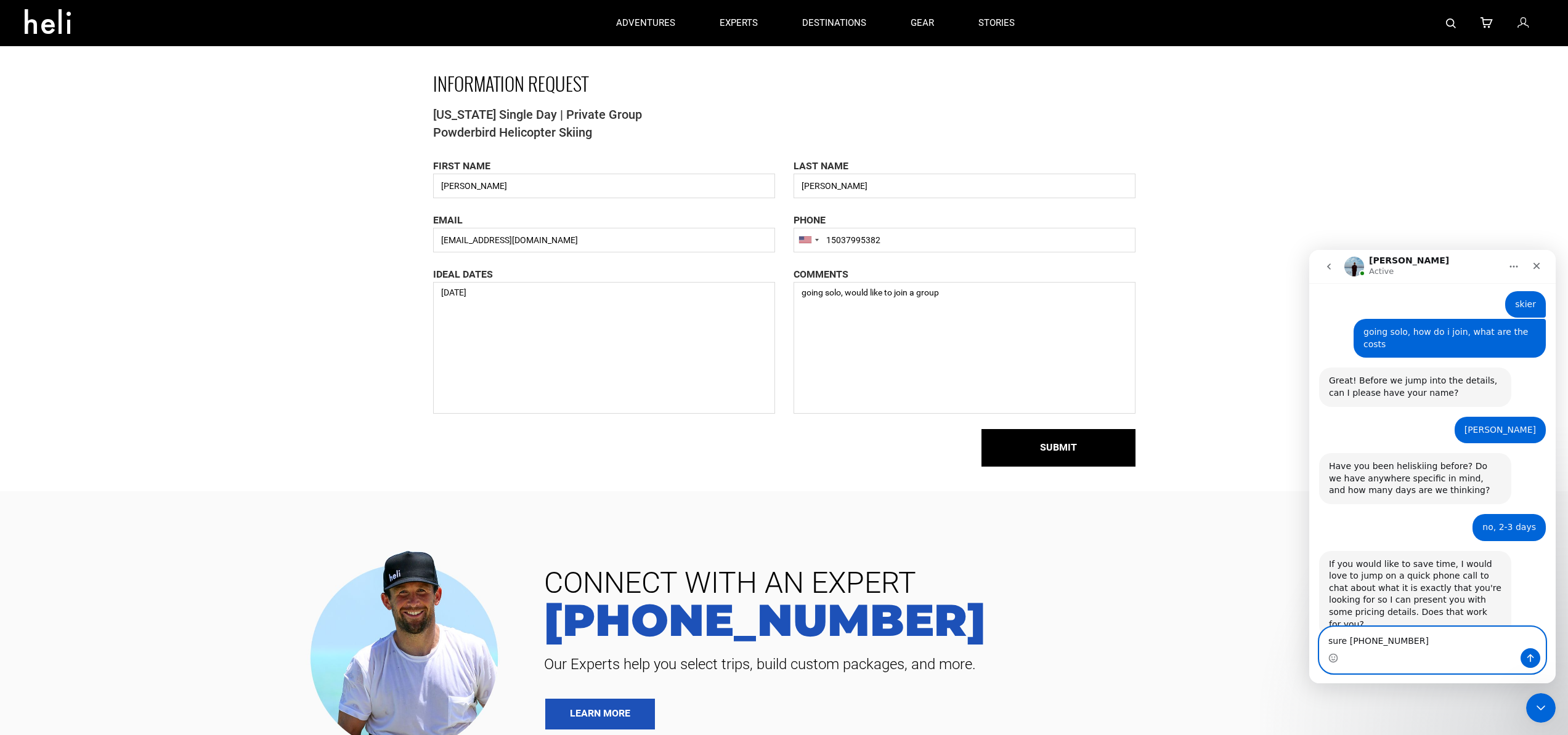
type textarea "sure [PHONE_NUMBER]"
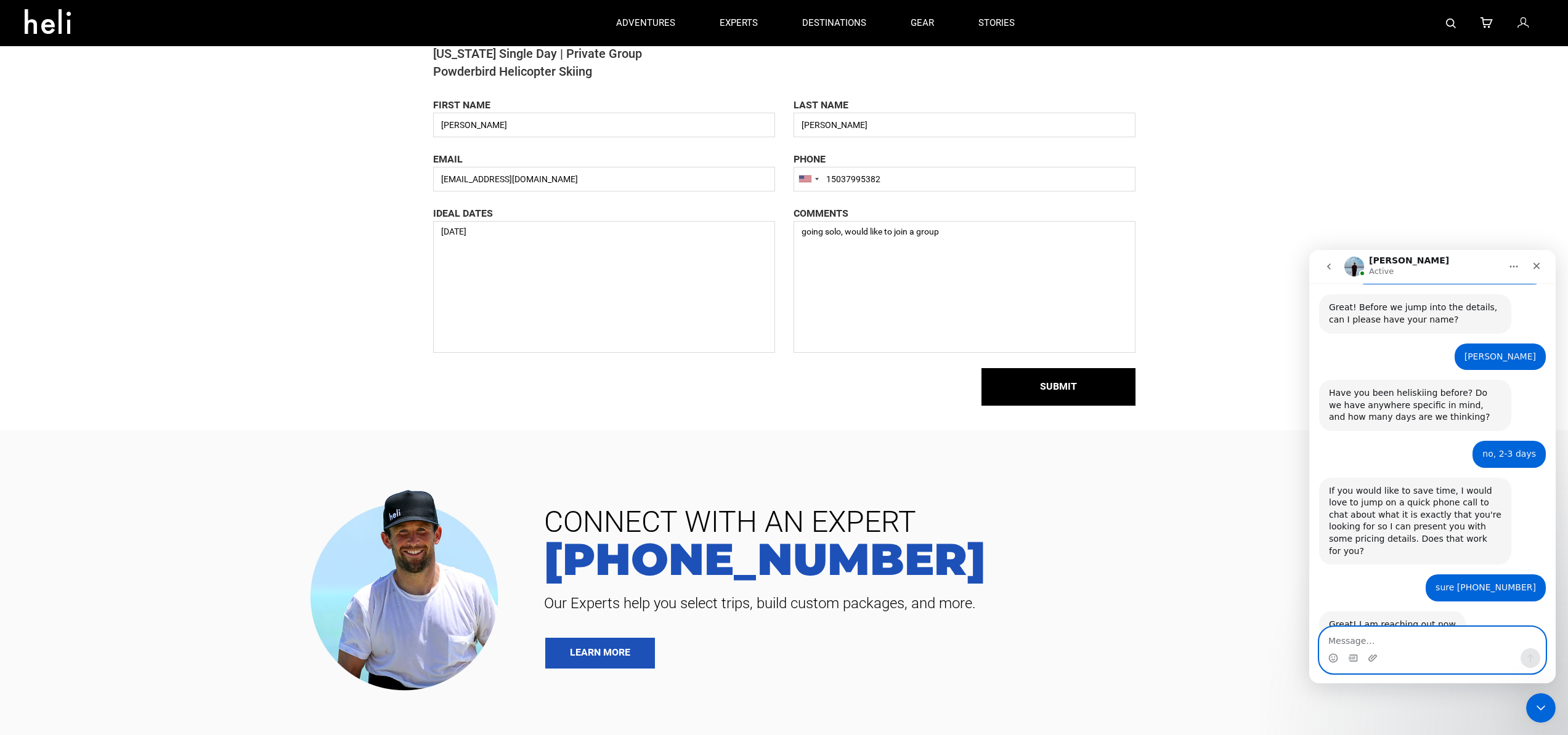
scroll to position [0, 0]
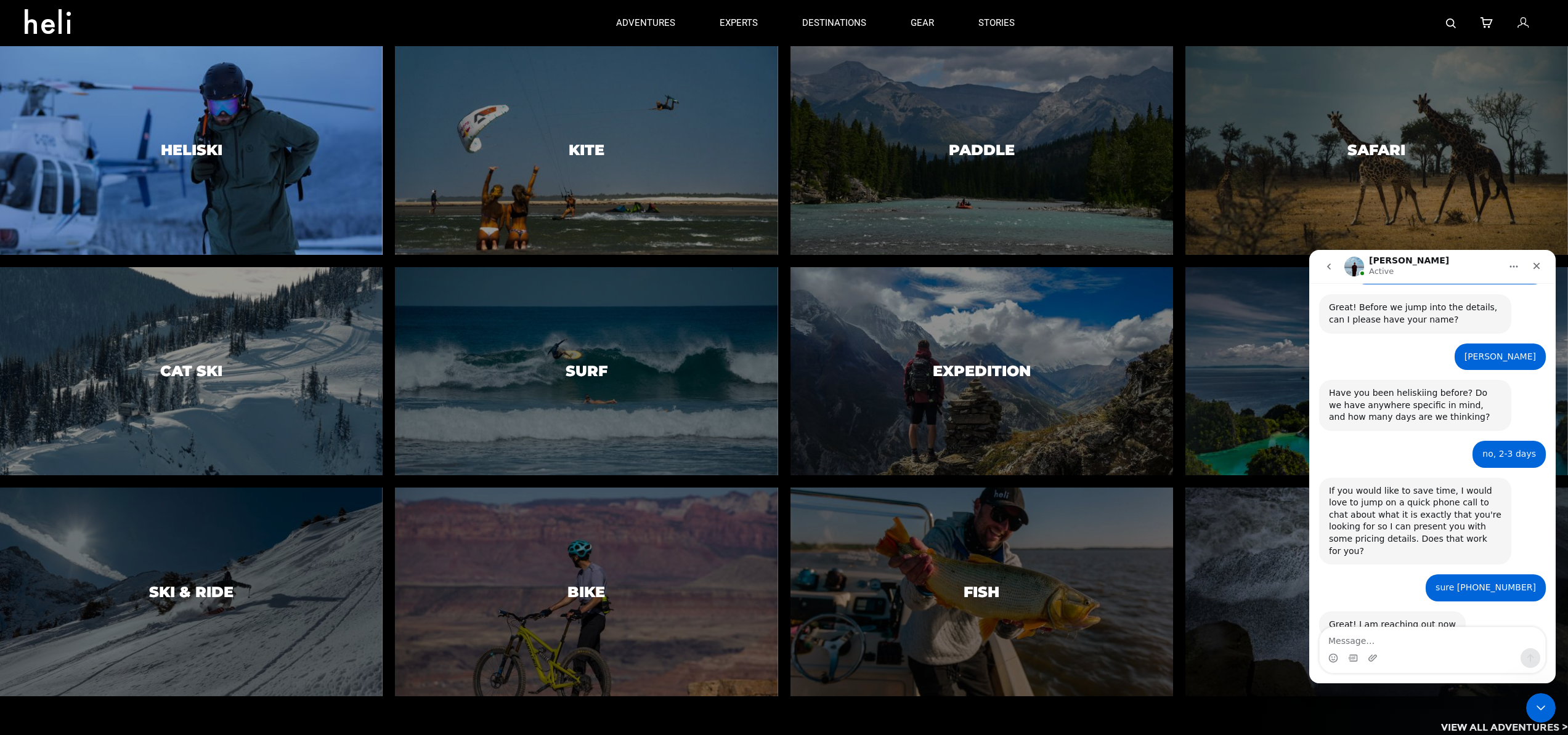
click at [285, 125] on div at bounding box center [192, 151] width 390 height 213
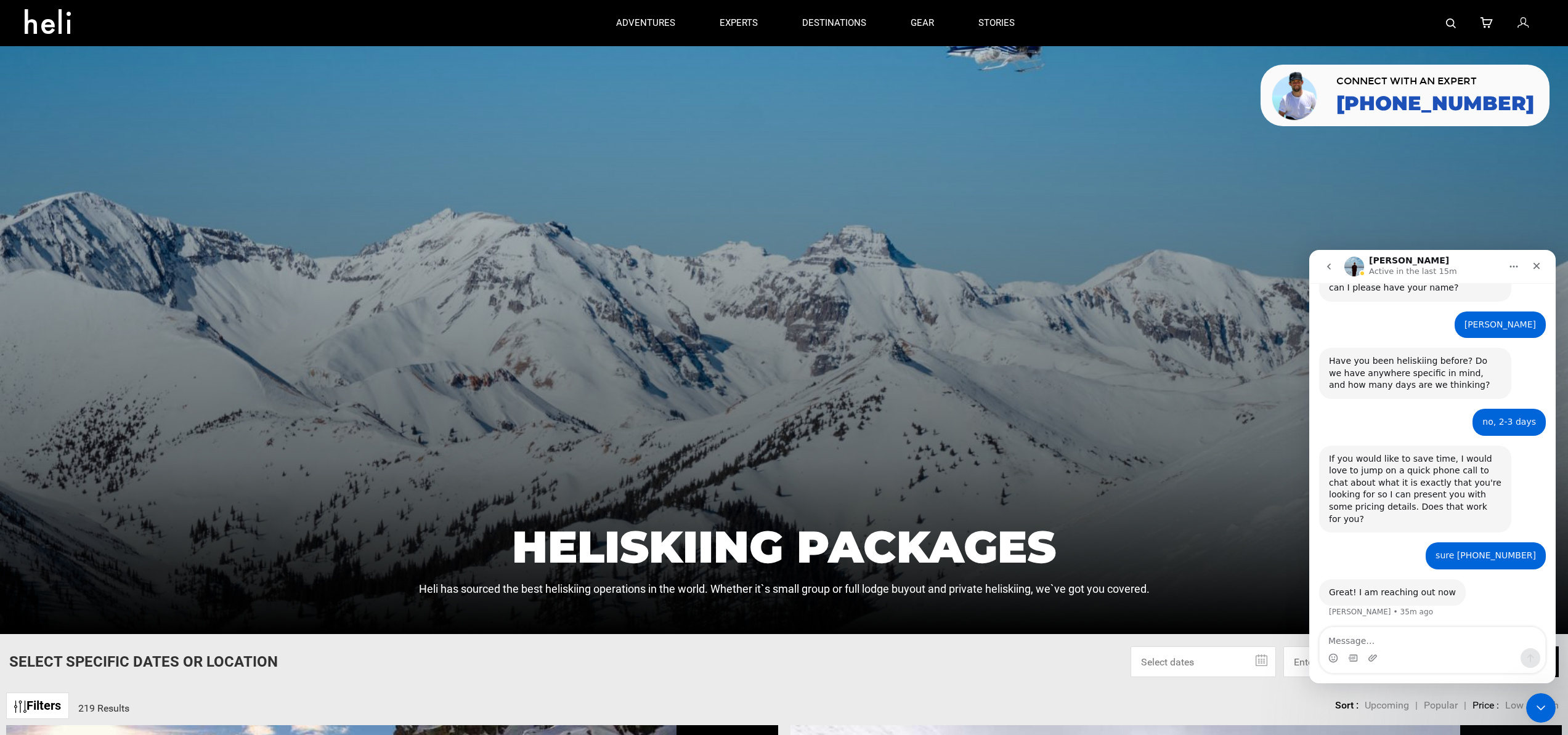
scroll to position [582, 0]
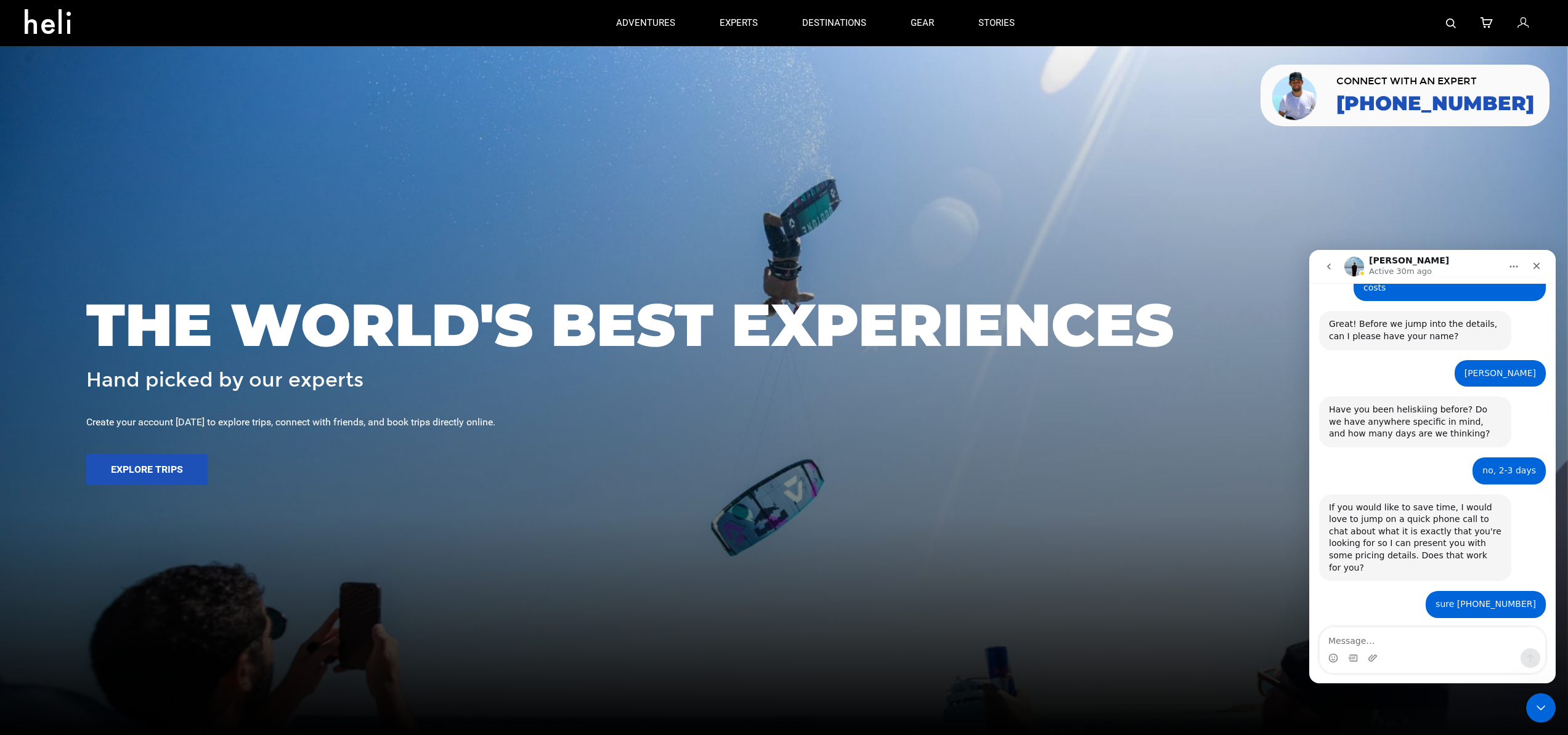
scroll to position [582, 0]
